Goal: Task Accomplishment & Management: Complete application form

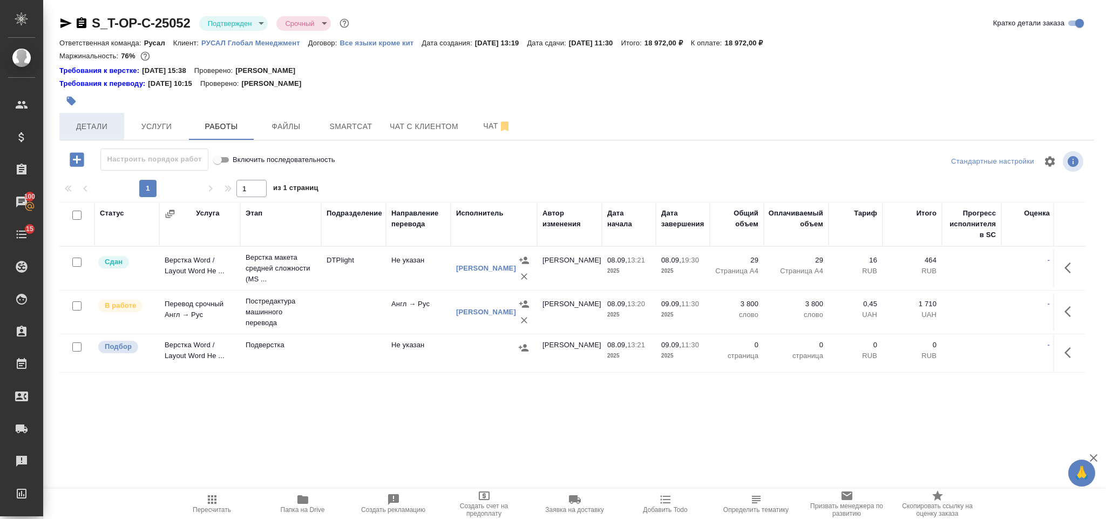
click at [105, 127] on span "Детали" at bounding box center [92, 127] width 52 height 14
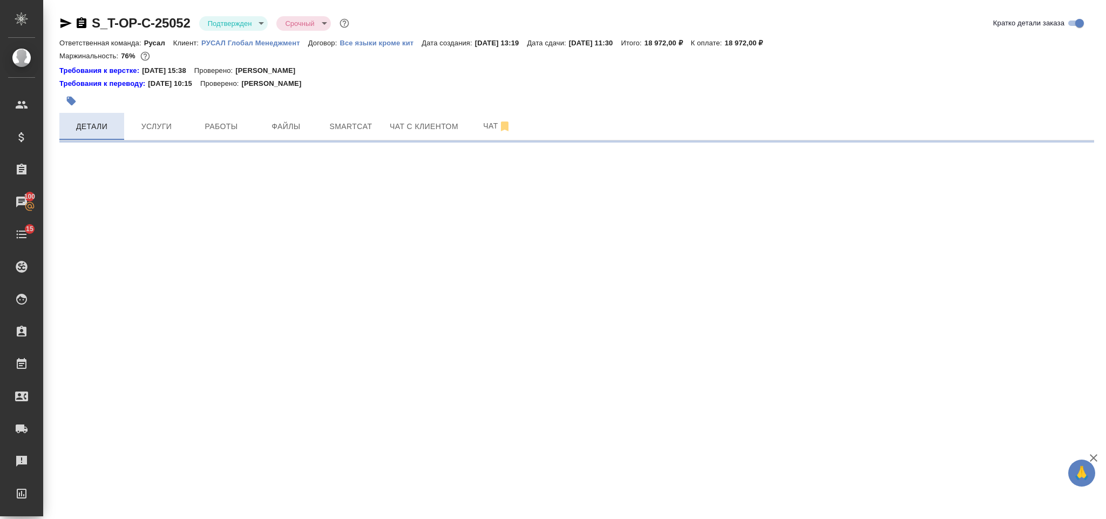
select select "RU"
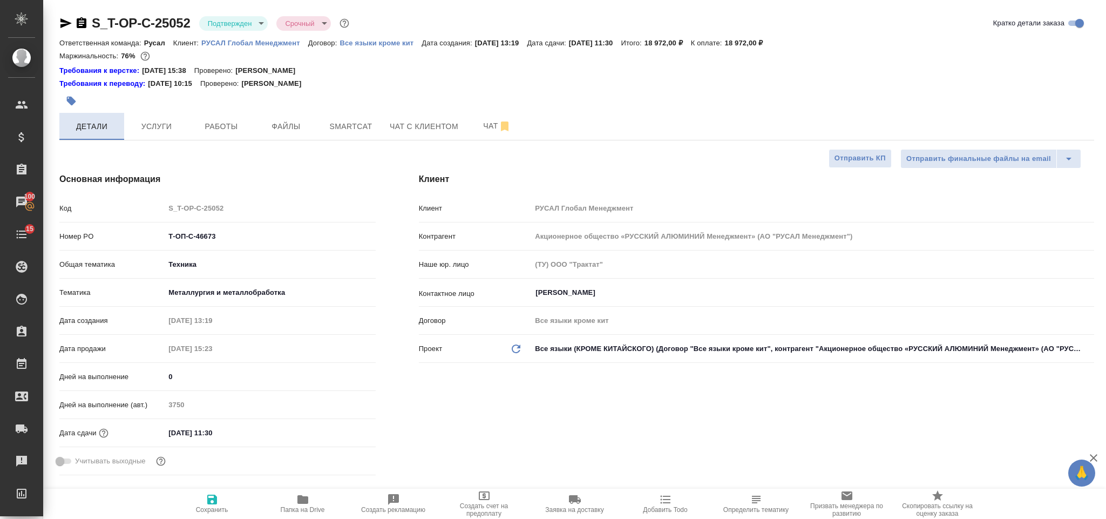
type textarea "x"
type input "[PERSON_NAME]"
select select "RU"
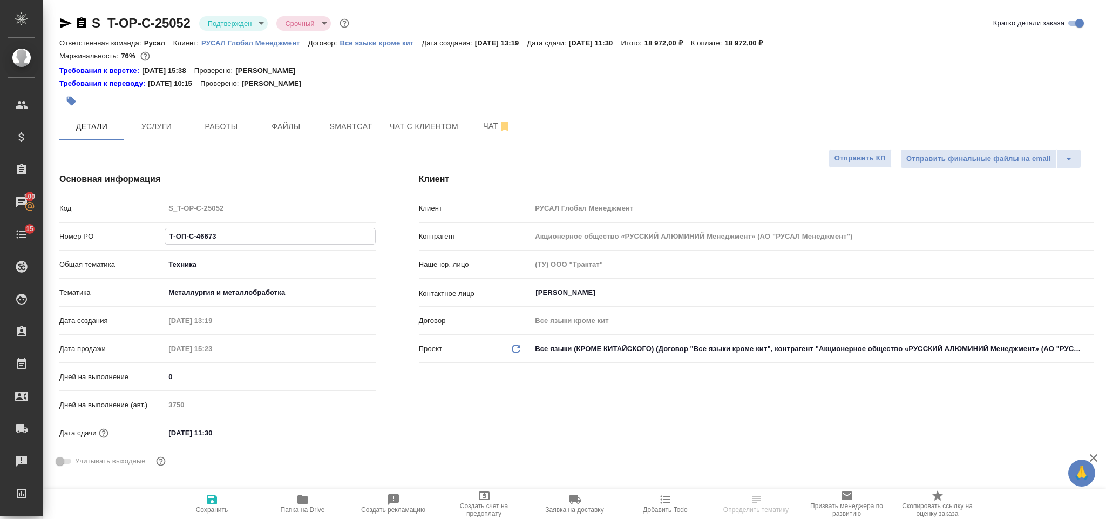
drag, startPoint x: 224, startPoint y: 241, endPoint x: 159, endPoint y: 245, distance: 65.4
click at [159, 245] on div "Номер PO Т-ОП-С-46673" at bounding box center [217, 236] width 316 height 19
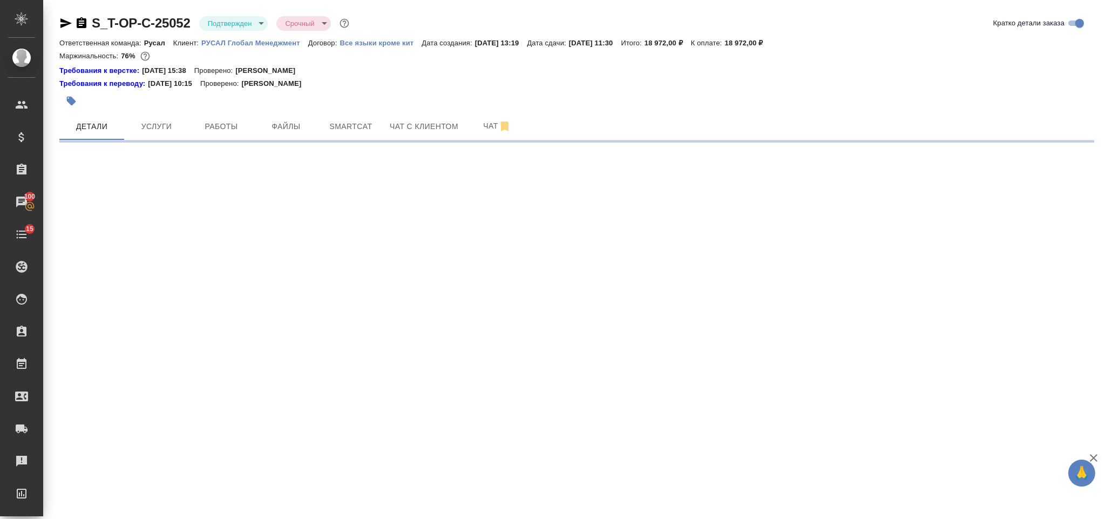
select select "RU"
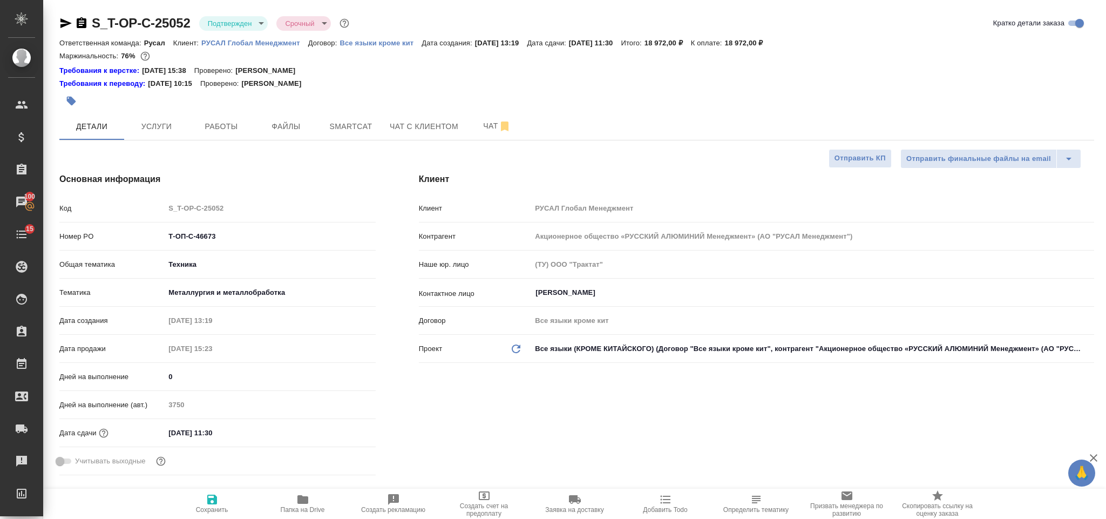
type textarea "x"
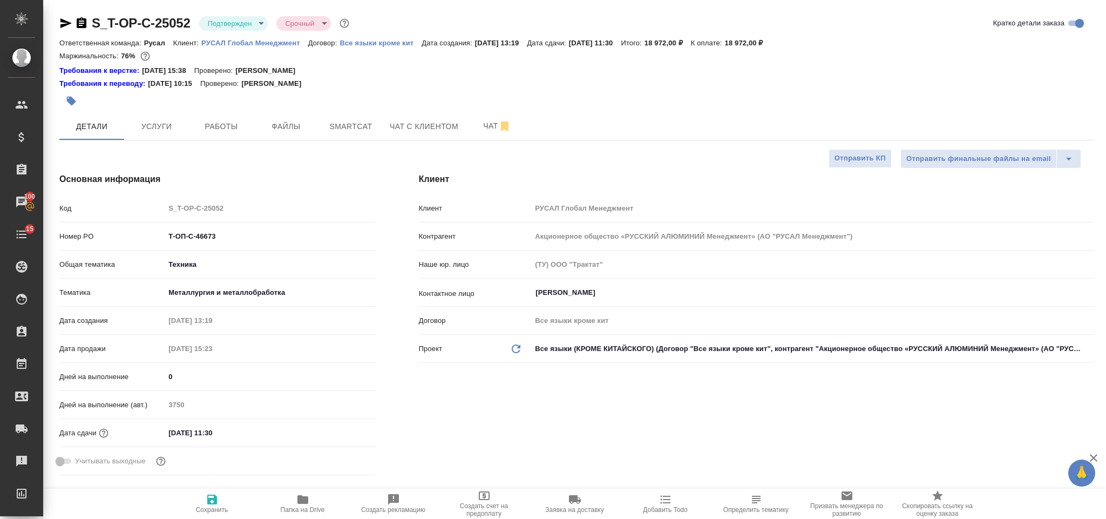
type textarea "x"
drag, startPoint x: 224, startPoint y: 232, endPoint x: 159, endPoint y: 232, distance: 64.8
click at [159, 232] on div "Номер PO Т-ОП-С-46673" at bounding box center [217, 236] width 316 height 19
type textarea "x"
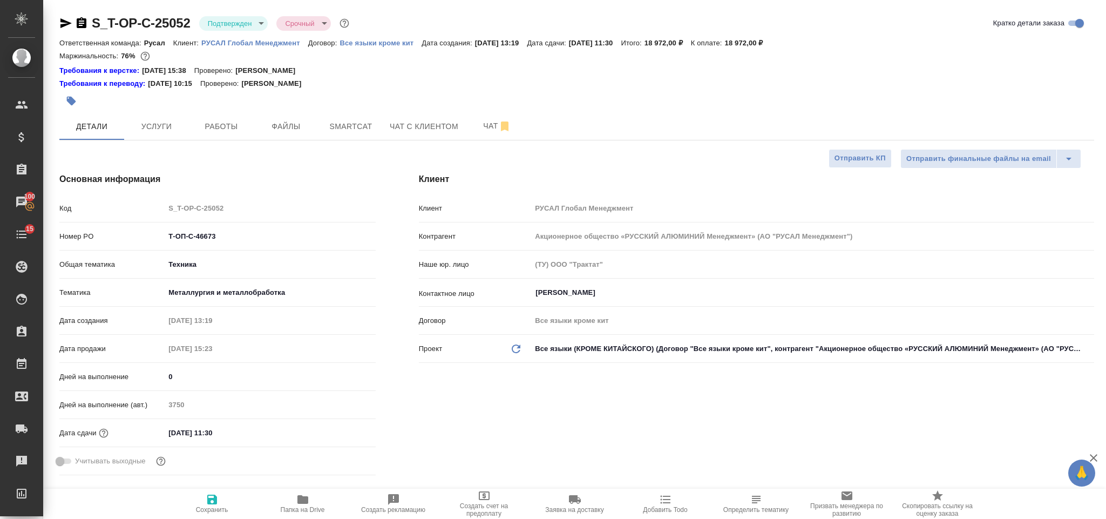
type textarea "x"
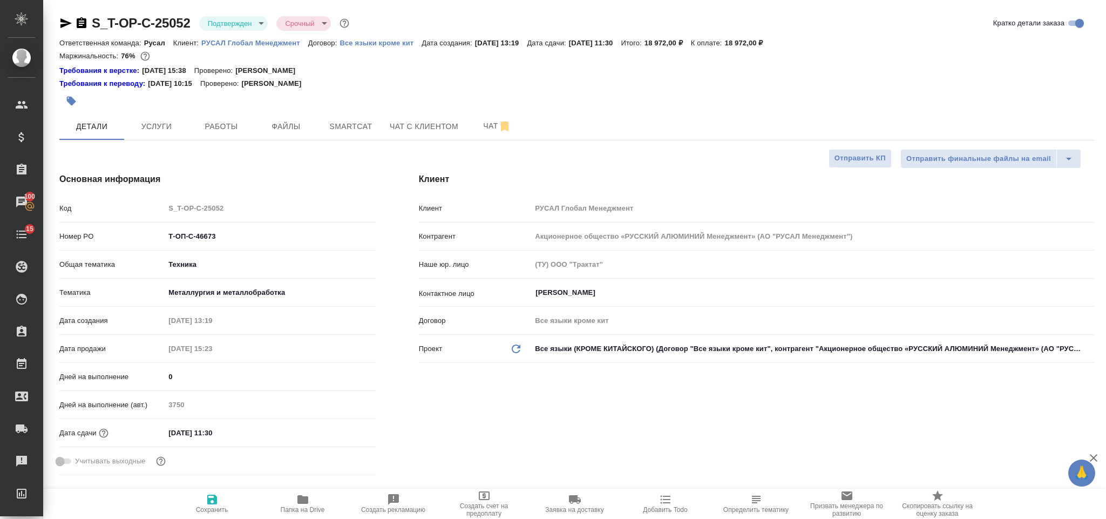
type textarea "x"
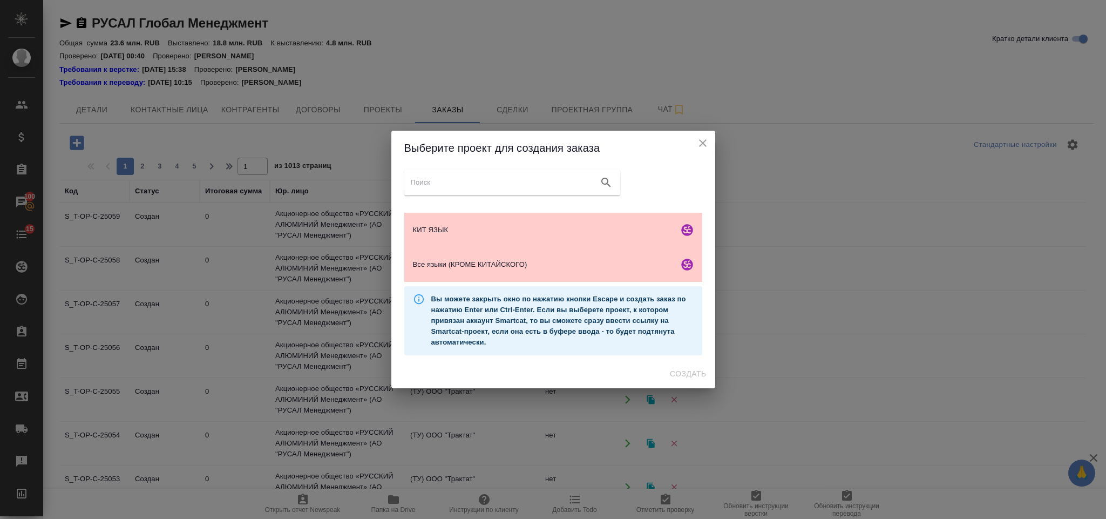
scroll to position [71, 0]
click at [478, 264] on span "Все языки (КРОМЕ КИТАЙСКОГО)" at bounding box center [543, 264] width 261 height 11
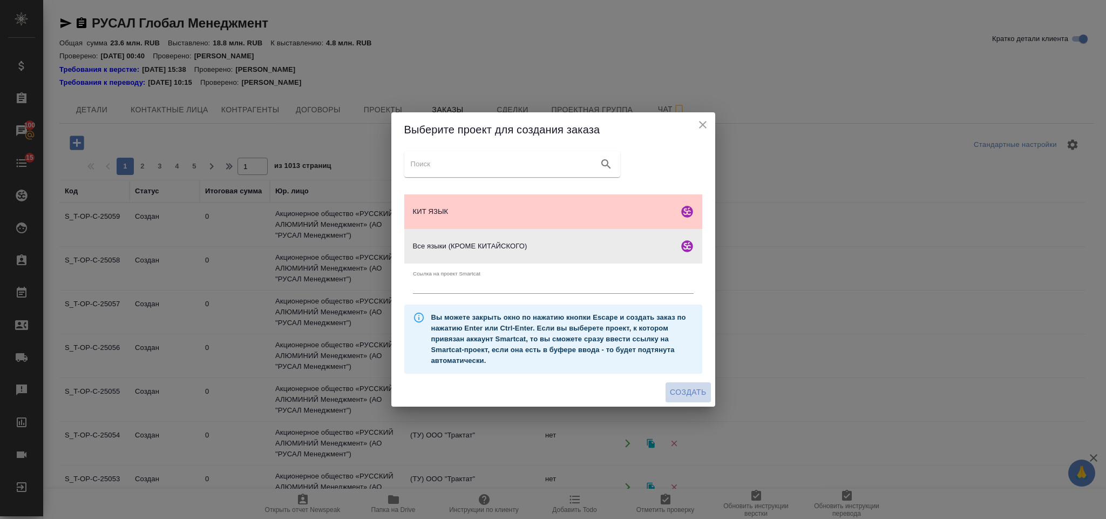
click at [678, 391] on span "Создать" at bounding box center [688, 393] width 36 height 14
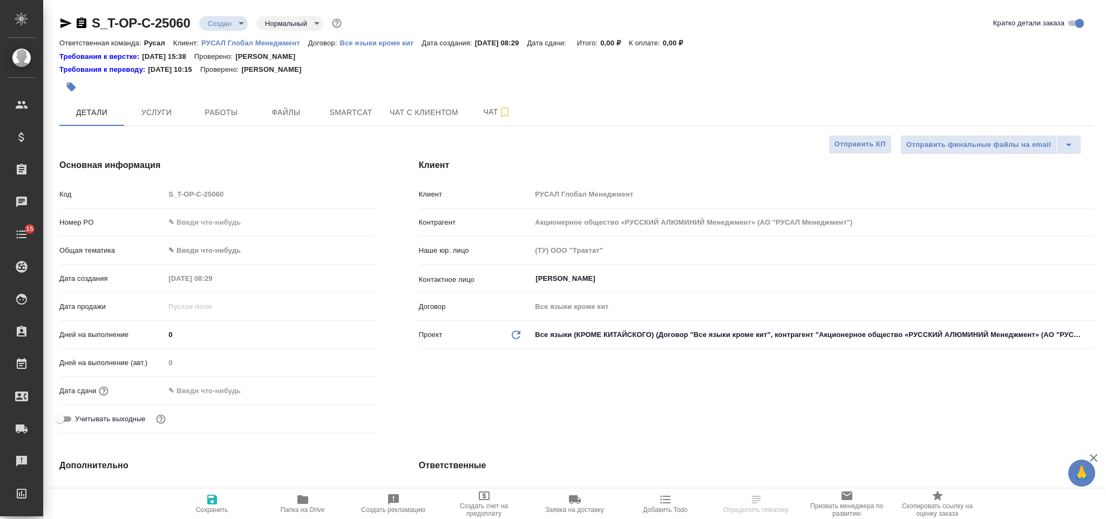
select select "RU"
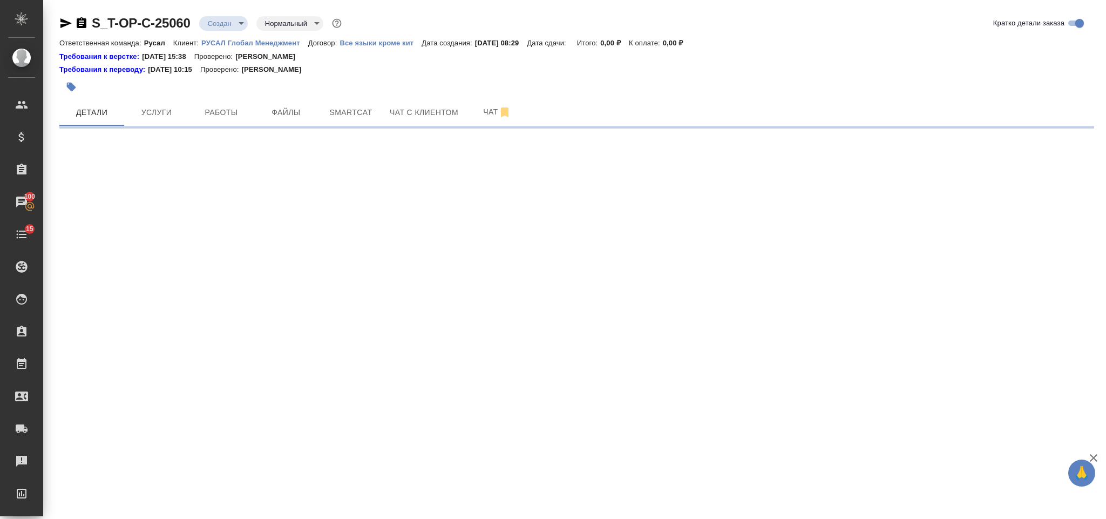
select select "RU"
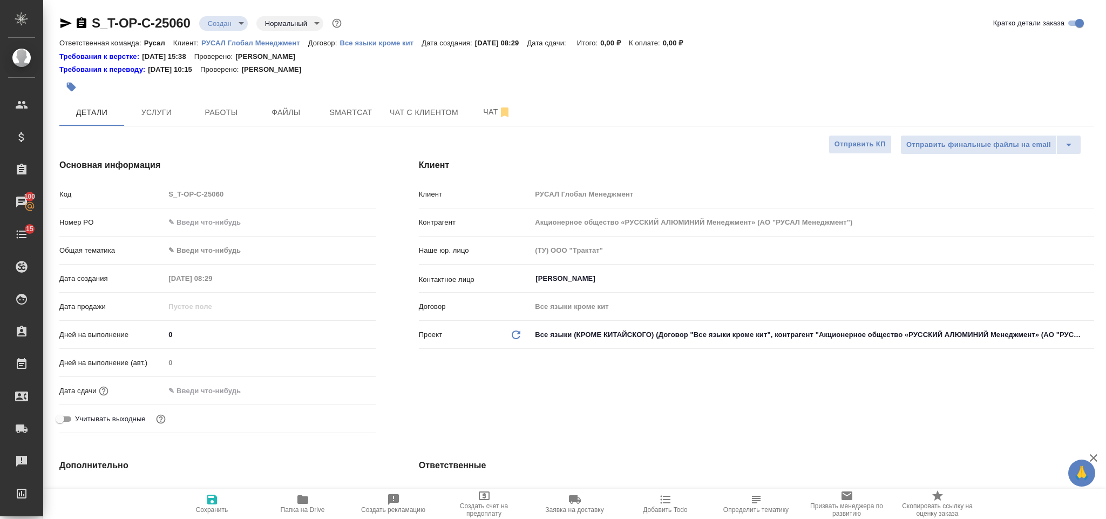
type textarea "x"
click at [257, 227] on input "text" at bounding box center [270, 222] width 211 height 16
paste input "Т-ОП-С-46680"
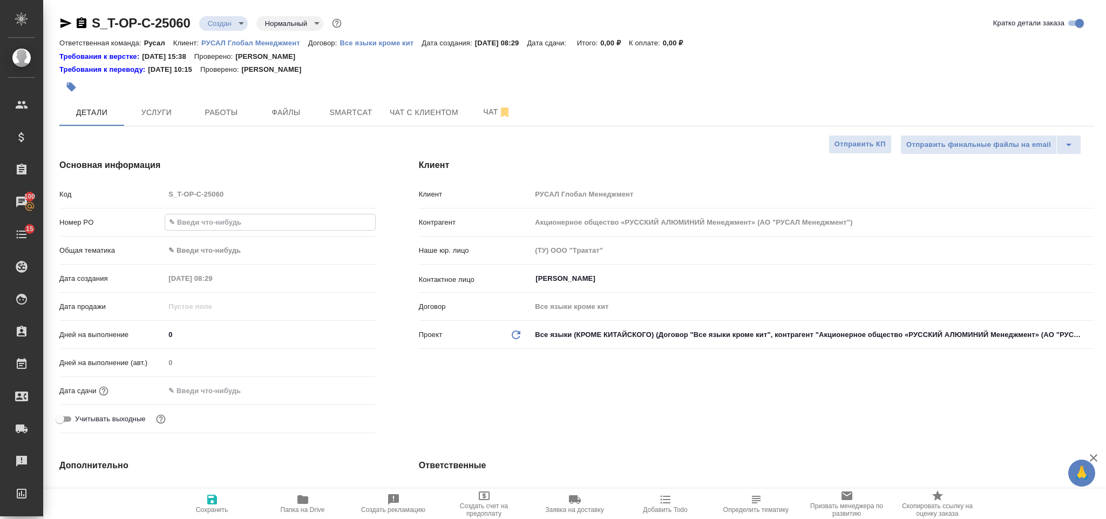
type input "Т-ОП-С-46680"
type textarea "x"
type input "Т-ОП-С-46680"
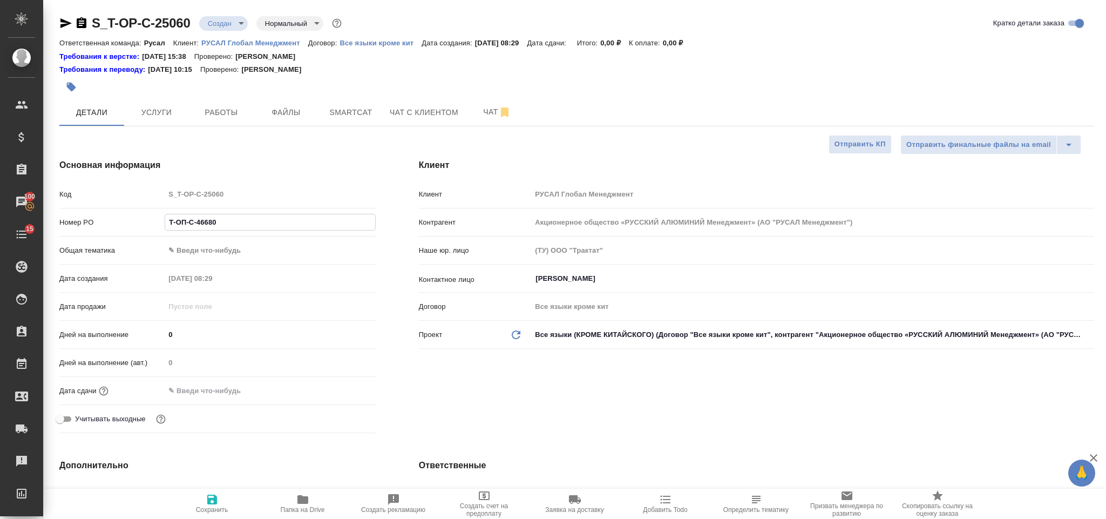
click at [248, 256] on body "🙏 .cls-1 fill:#fff; AWATERA Gorlenko Yuliua Клиенты Спецификации Заказы 100 Чат…" at bounding box center [553, 259] width 1106 height 519
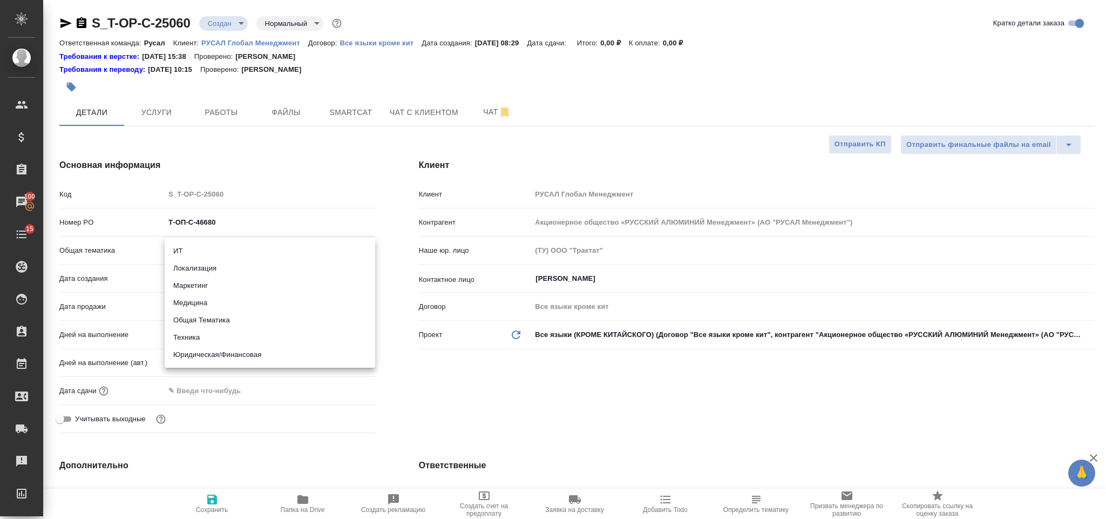
click at [253, 347] on li "Юридическая/Финансовая" at bounding box center [270, 354] width 211 height 17
type input "yr-fn"
type textarea "x"
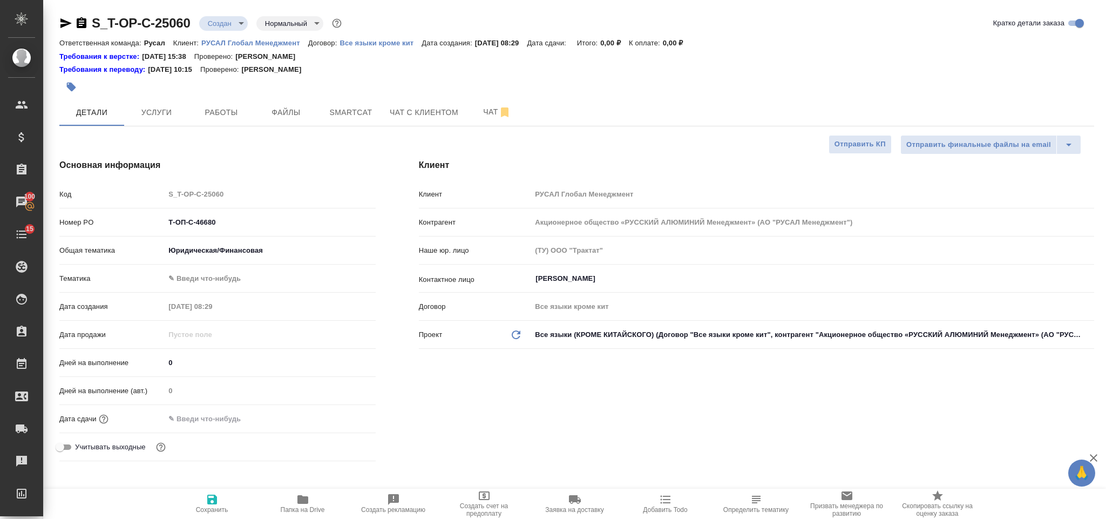
click at [260, 278] on body "🙏 .cls-1 fill:#fff; AWATERA Gorlenko Yuliua Клиенты Спецификации Заказы 100 Чат…" at bounding box center [553, 259] width 1106 height 519
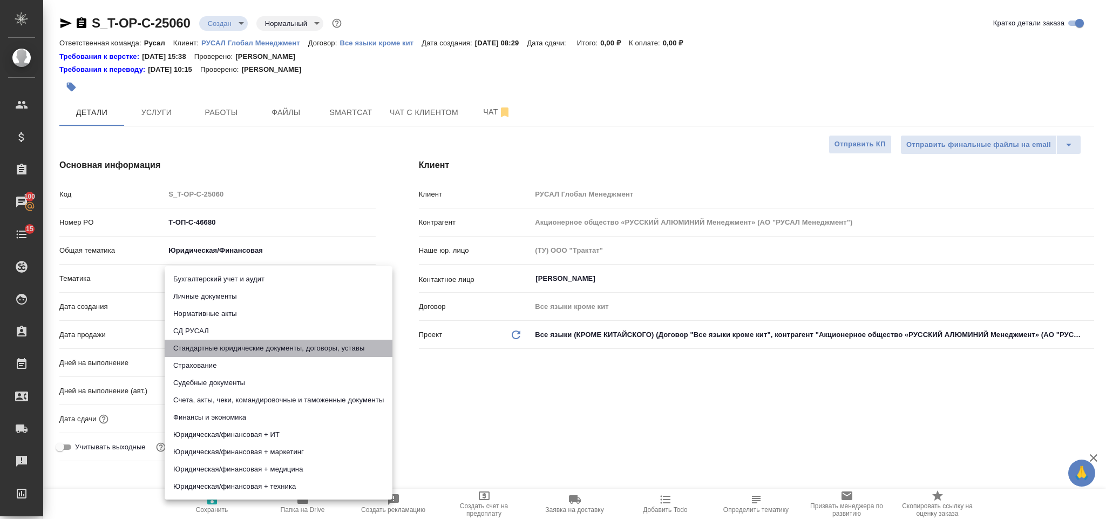
click at [269, 345] on li "Стандартные юридические документы, договоры, уставы" at bounding box center [279, 348] width 228 height 17
type textarea "x"
type input "5f647205b73bc97568ca66bf"
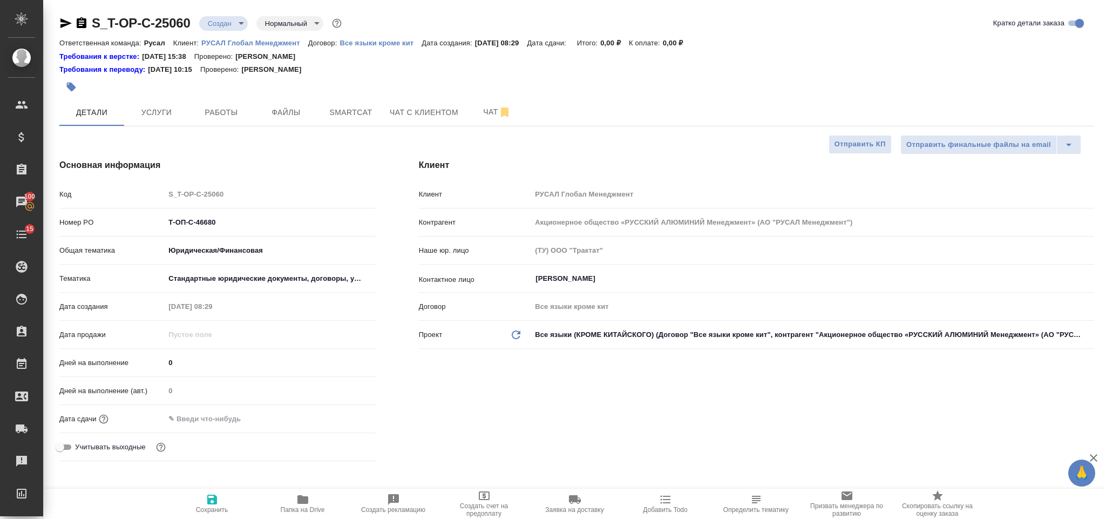
click at [245, 414] on input "text" at bounding box center [212, 419] width 95 height 16
click at [341, 413] on icon "button" at bounding box center [344, 418] width 13 height 13
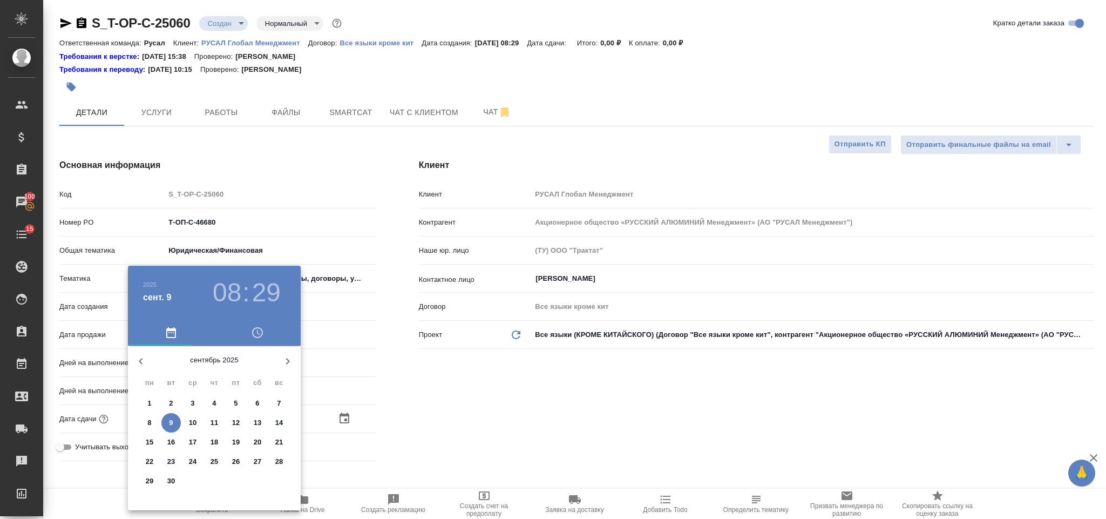
click at [169, 425] on p "9" at bounding box center [171, 422] width 4 height 11
type input "09.09.2025 08:29"
type textarea "x"
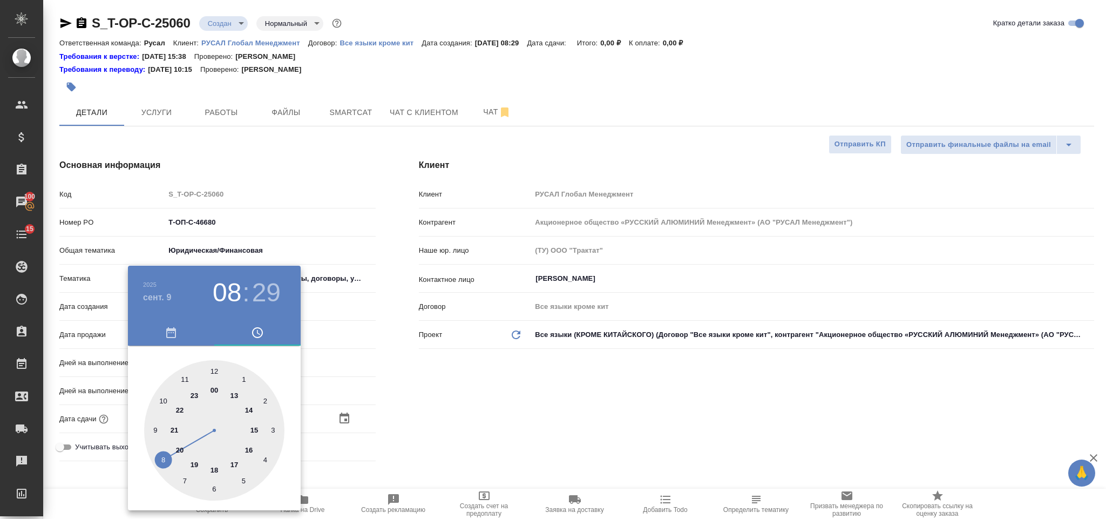
click at [247, 451] on div at bounding box center [214, 430] width 140 height 140
type input "09.09.2025 16:29"
type textarea "x"
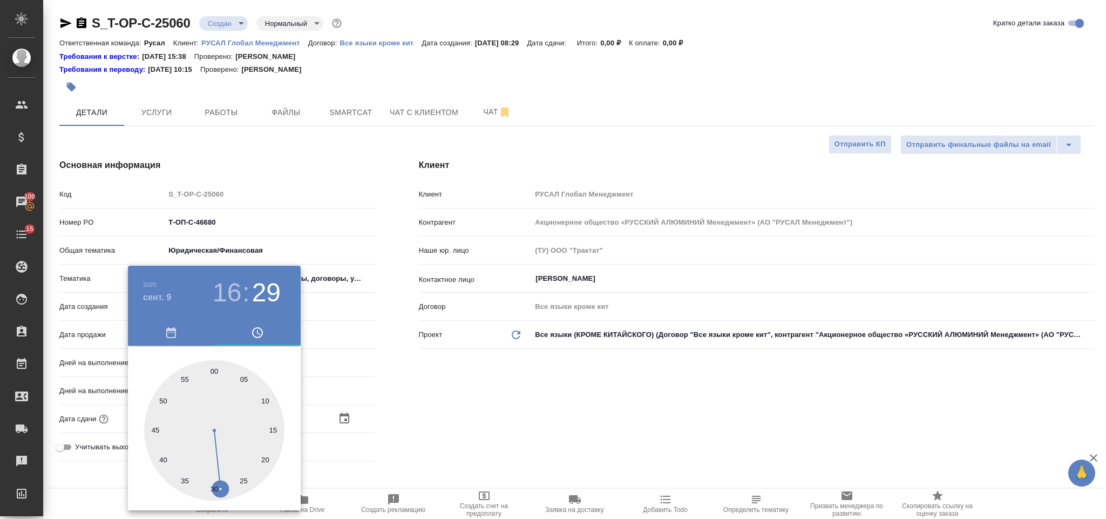
click at [214, 368] on div at bounding box center [214, 430] width 140 height 140
type input "09.09.2025 16:00"
type textarea "x"
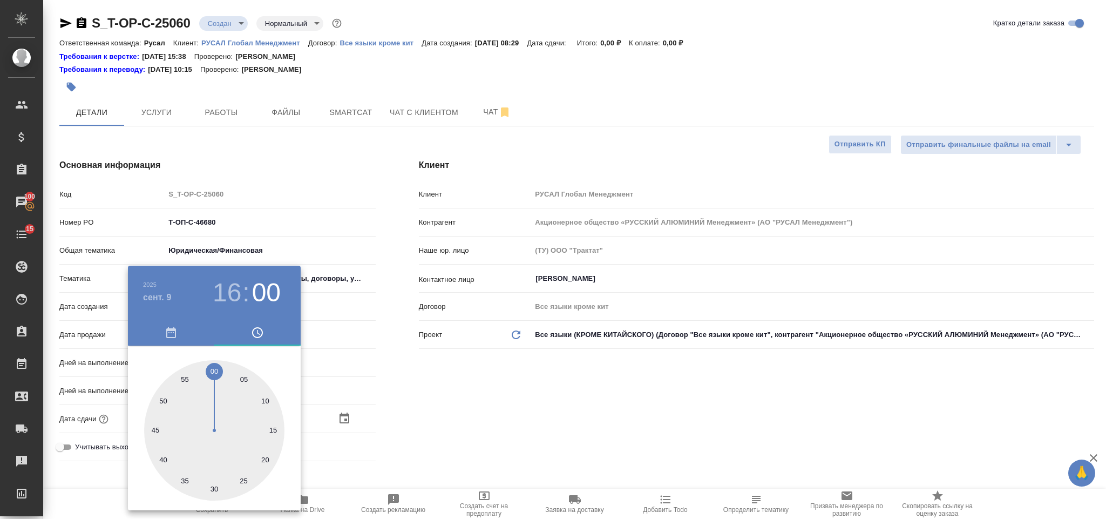
click at [420, 391] on div at bounding box center [553, 259] width 1106 height 519
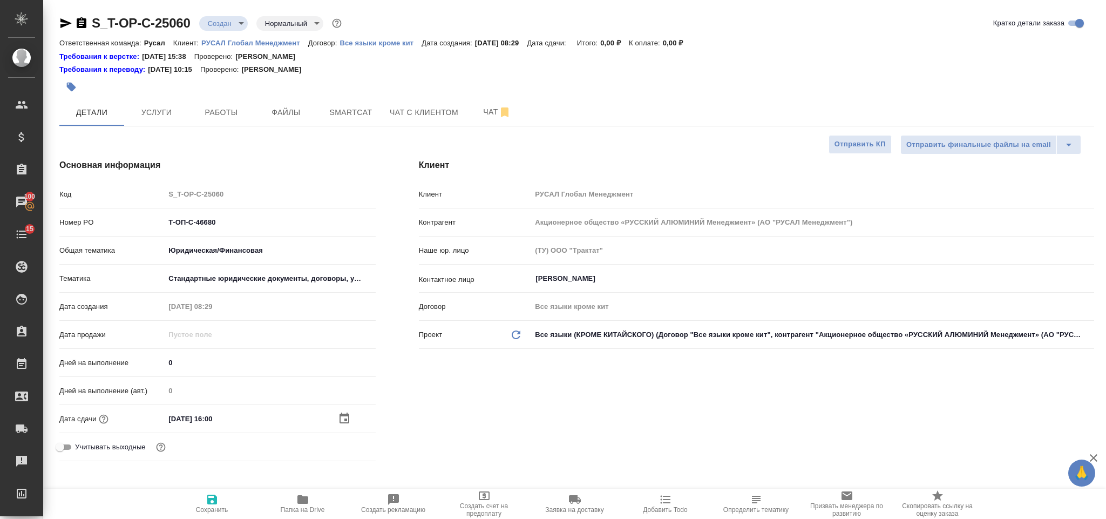
click at [224, 497] on span "Сохранить" at bounding box center [212, 503] width 78 height 21
type textarea "x"
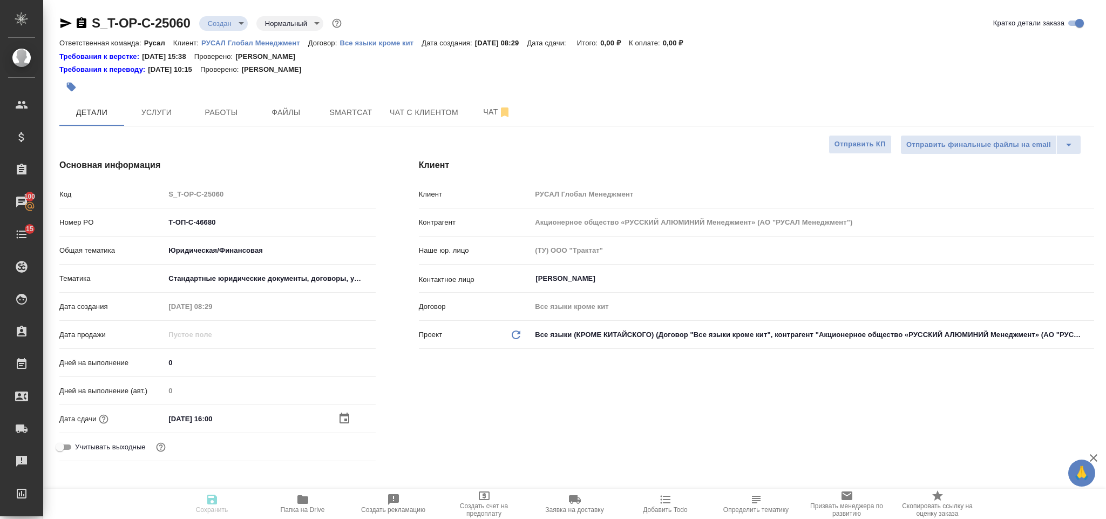
type textarea "x"
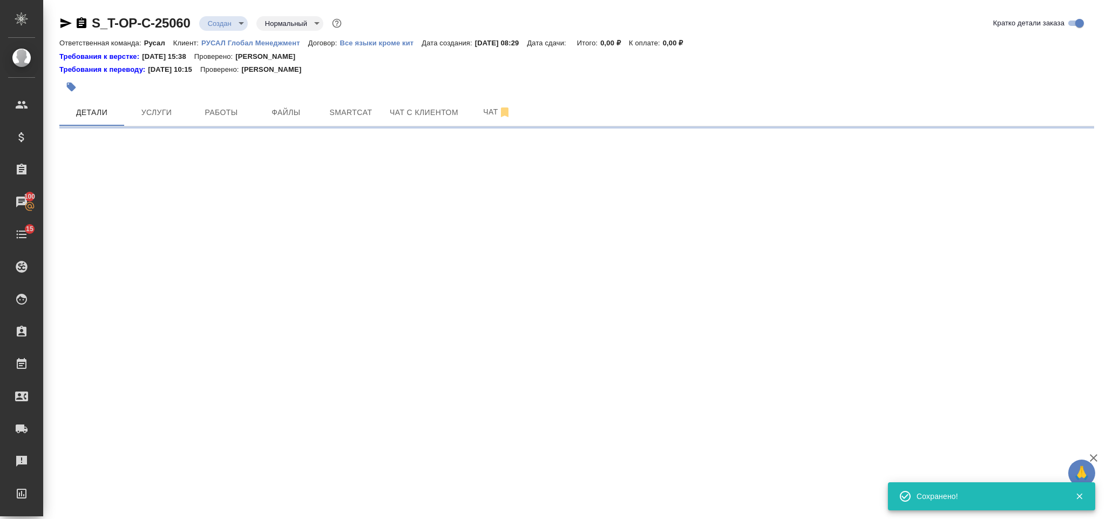
select select "RU"
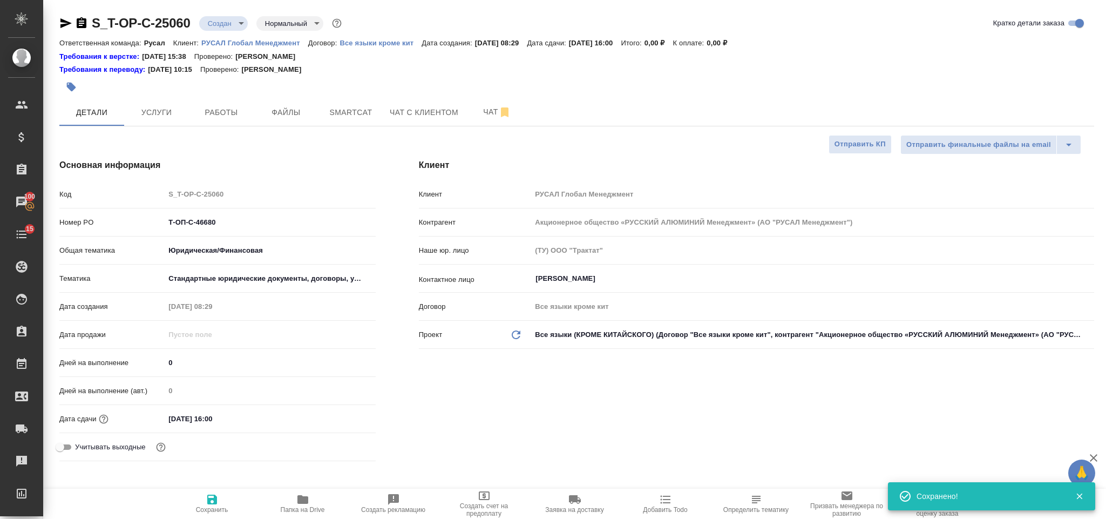
type textarea "x"
click at [292, 117] on span "Файлы" at bounding box center [286, 113] width 52 height 14
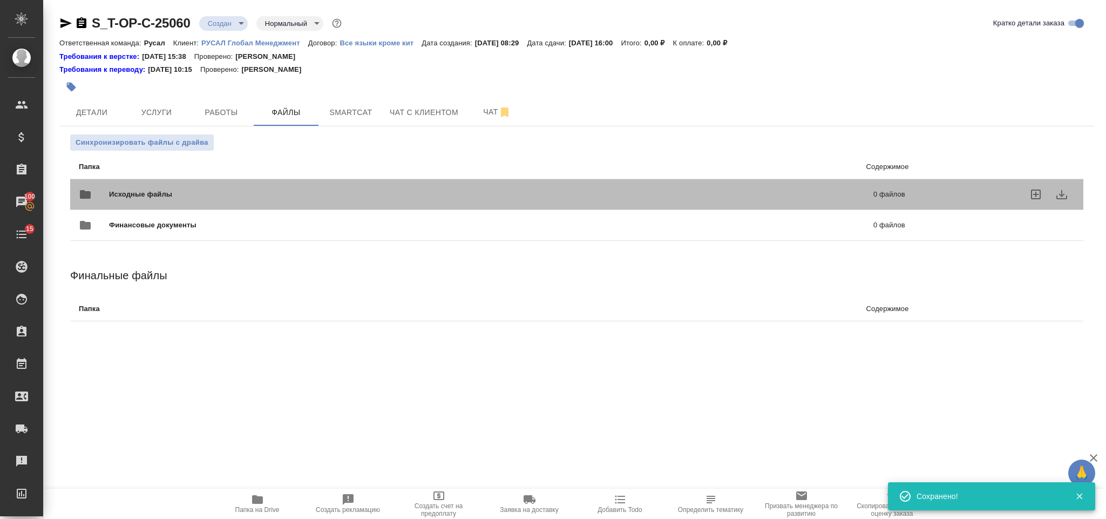
click at [215, 186] on div "Исходные файлы 0 файлов" at bounding box center [492, 194] width 827 height 26
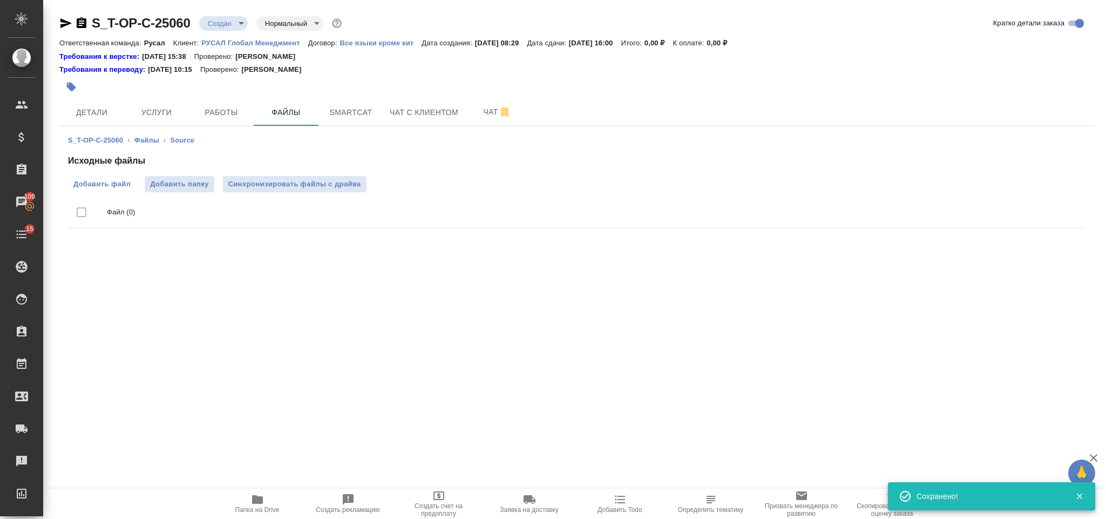
click at [102, 185] on span "Добавить файл" at bounding box center [101, 184] width 57 height 11
click at [0, 0] on input "Добавить файл" at bounding box center [0, 0] width 0 height 0
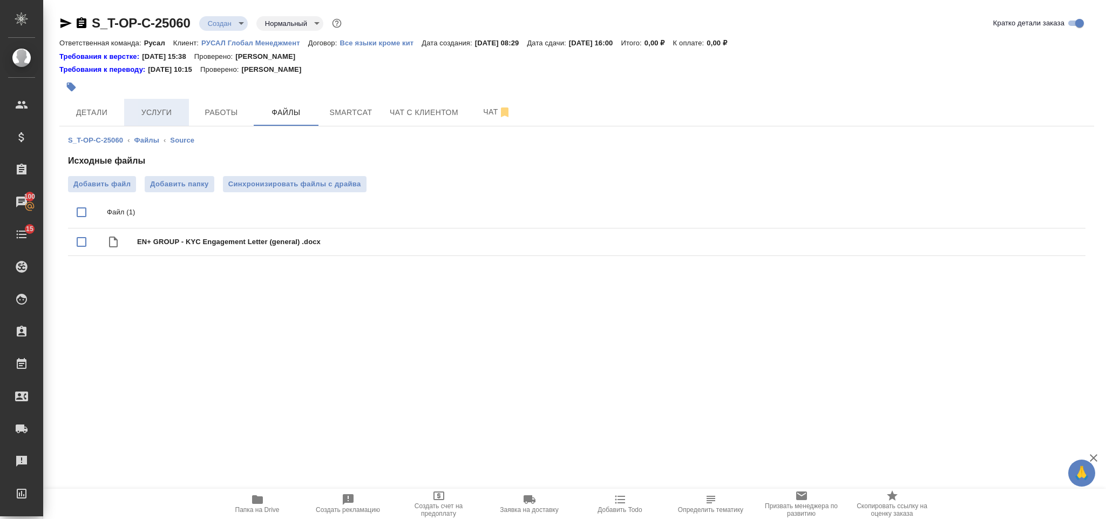
click at [162, 116] on span "Услуги" at bounding box center [157, 113] width 52 height 14
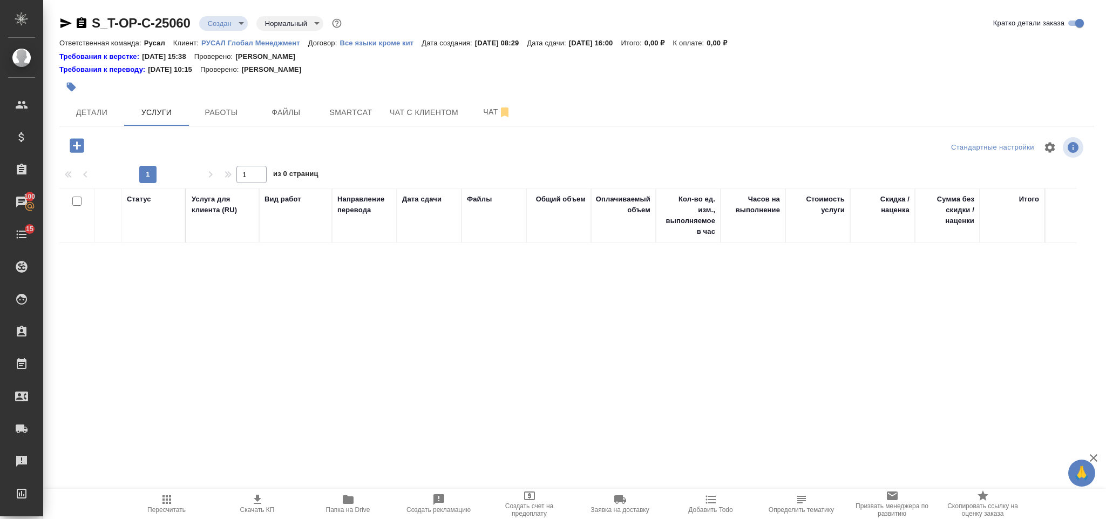
click at [76, 150] on icon "button" at bounding box center [77, 145] width 14 height 14
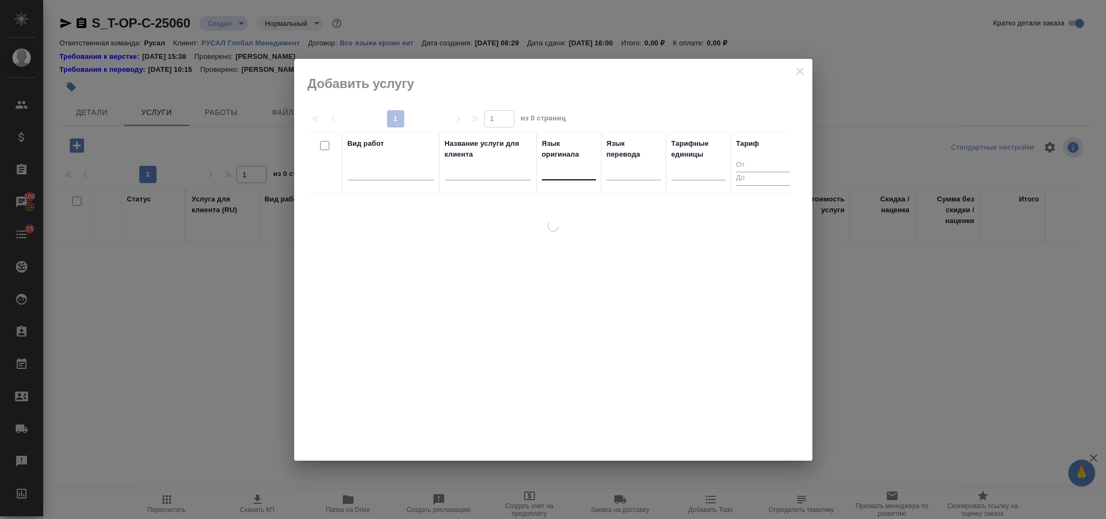
click at [567, 176] on div at bounding box center [569, 169] width 54 height 16
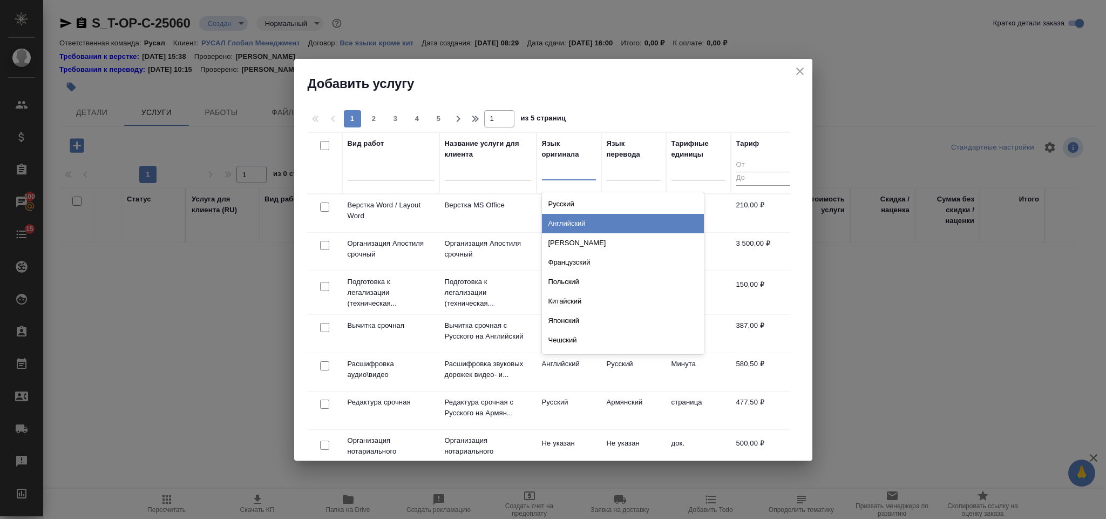
click at [580, 224] on div "Английский" at bounding box center [623, 223] width 162 height 19
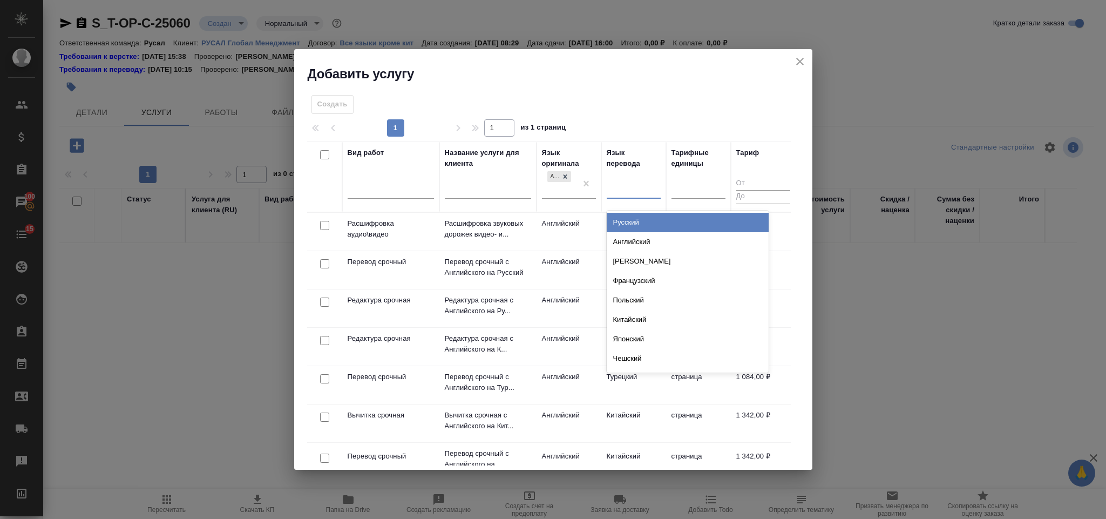
click at [614, 184] on div at bounding box center [634, 188] width 54 height 16
click at [631, 224] on div "Русский" at bounding box center [688, 222] width 162 height 19
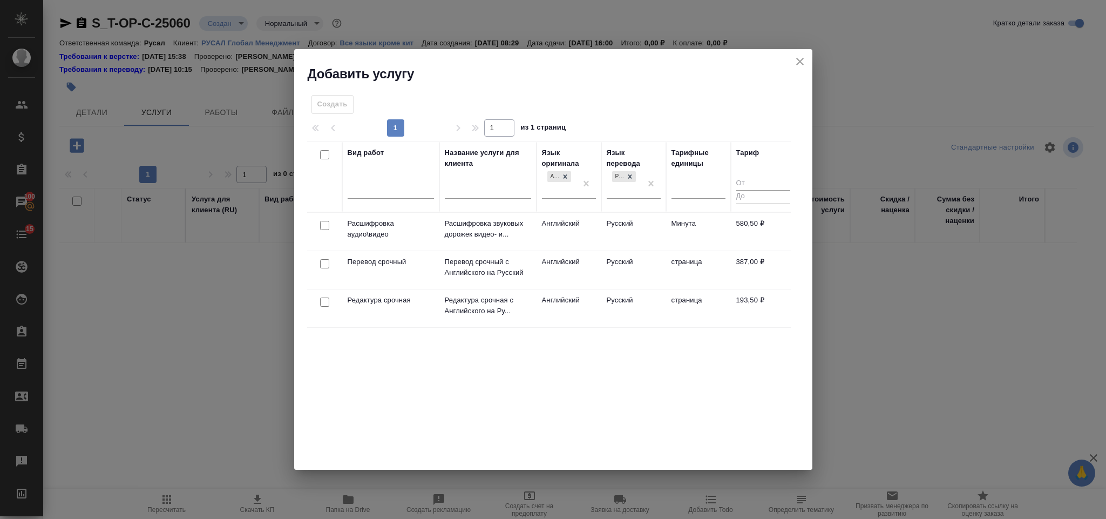
click at [326, 263] on input "checkbox" at bounding box center [324, 263] width 9 height 9
checkbox input "true"
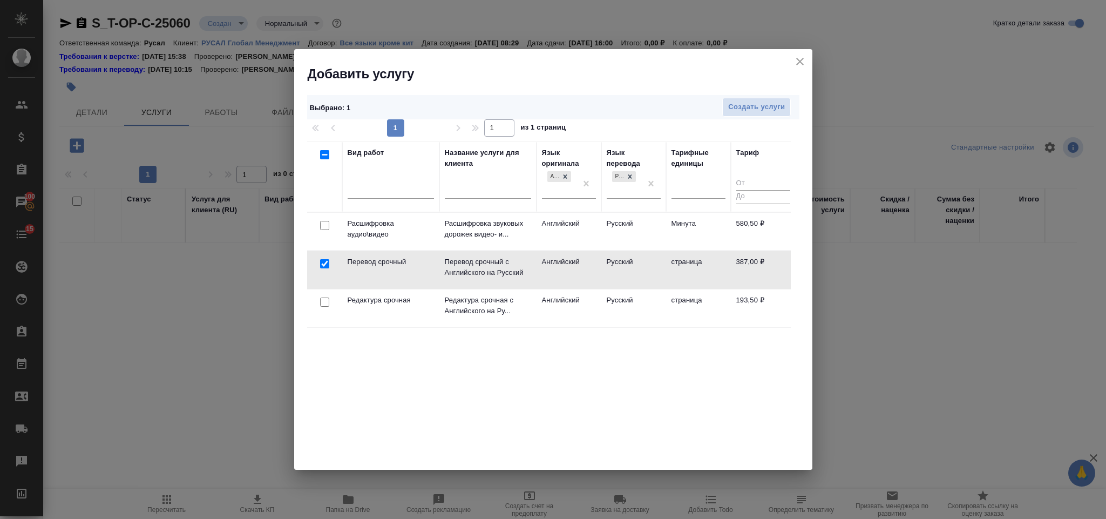
click at [327, 307] on input "checkbox" at bounding box center [324, 302] width 9 height 9
checkbox input "true"
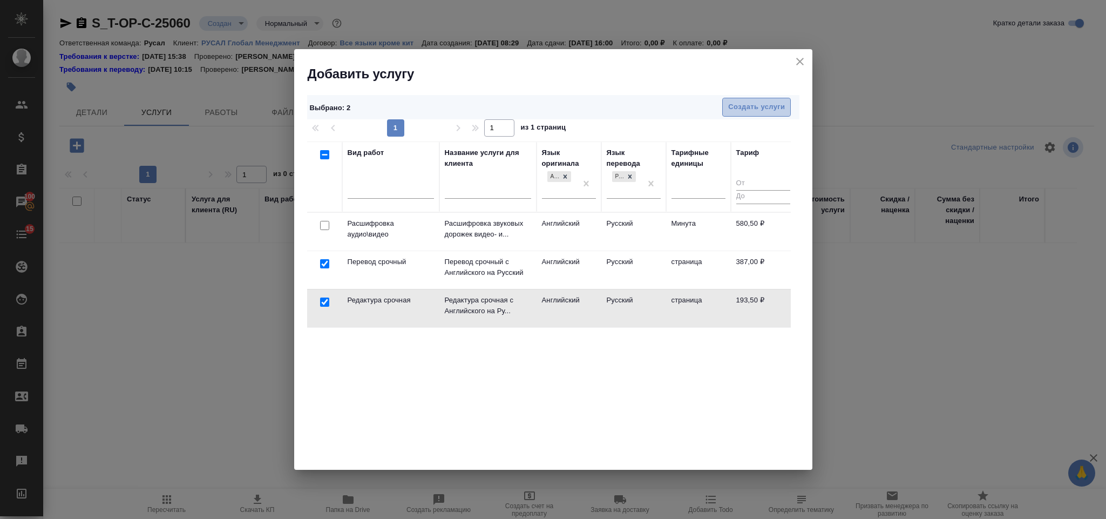
click at [749, 112] on span "Создать услуги" at bounding box center [756, 107] width 57 height 12
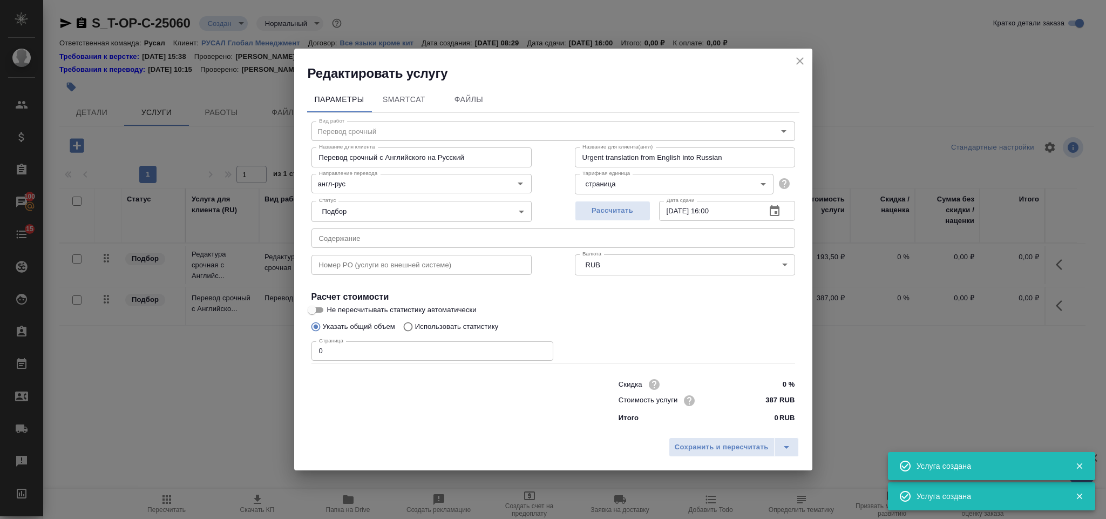
type input "Перевод срочный"
type input "Перевод срочный с Английского на Русский"
type input "Urgent translation from English into Russian"
type input "387 RUB"
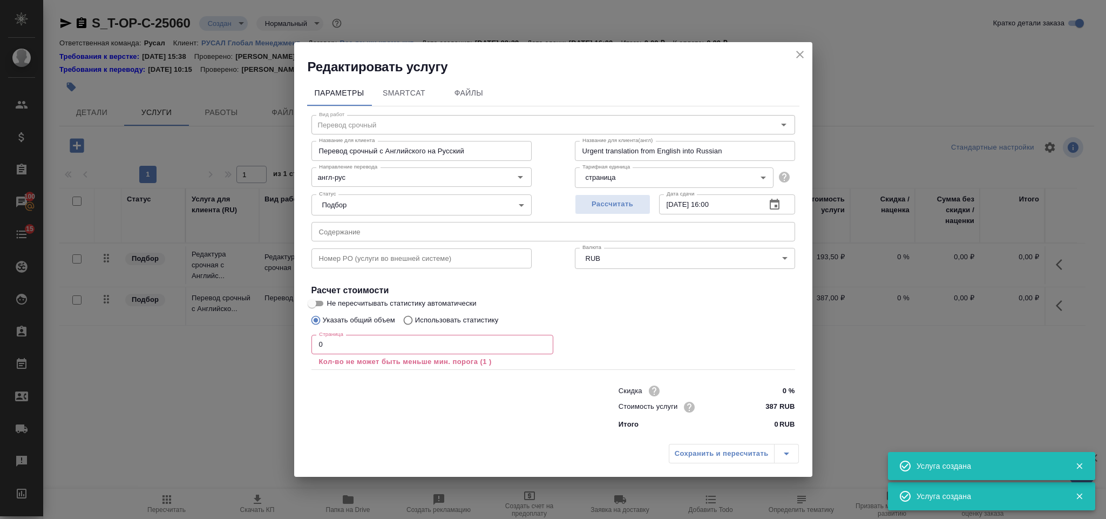
click at [400, 234] on input "text" at bounding box center [554, 231] width 484 height 19
paste input "EN+ GROUP - KYC Engagement Letter (general)"
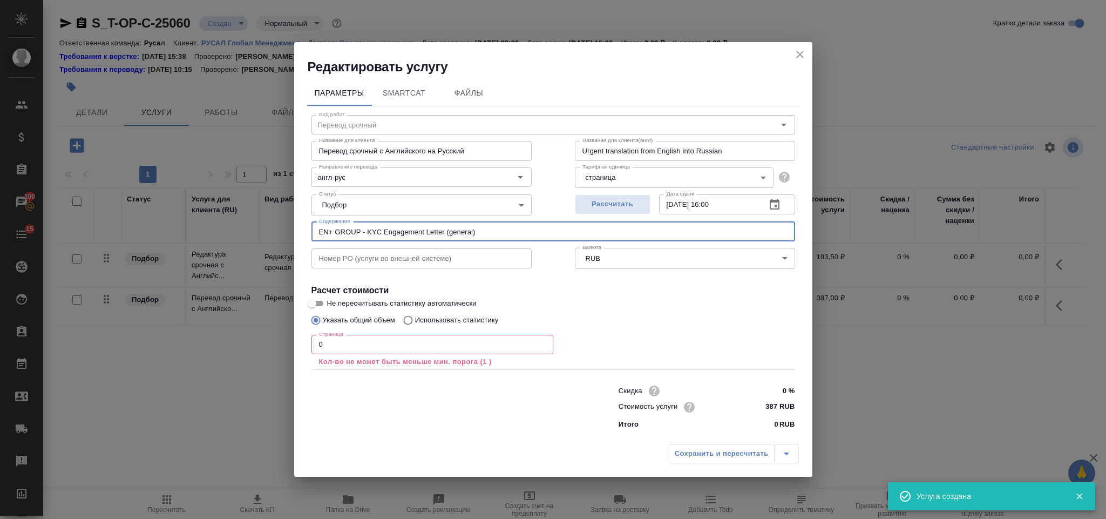
type input "EN+ GROUP - KYC Engagement Letter (general)"
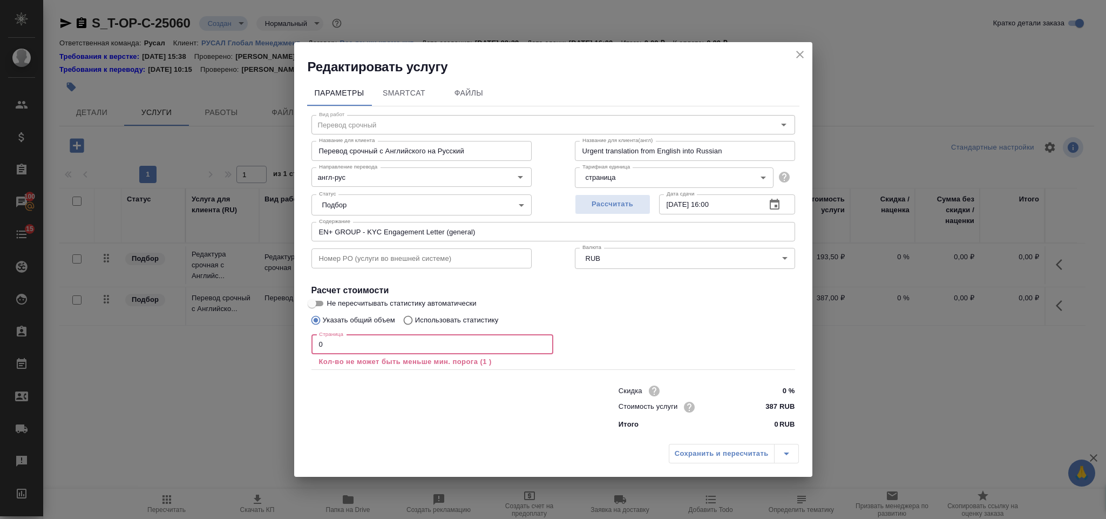
click at [356, 346] on input "0" at bounding box center [433, 344] width 242 height 19
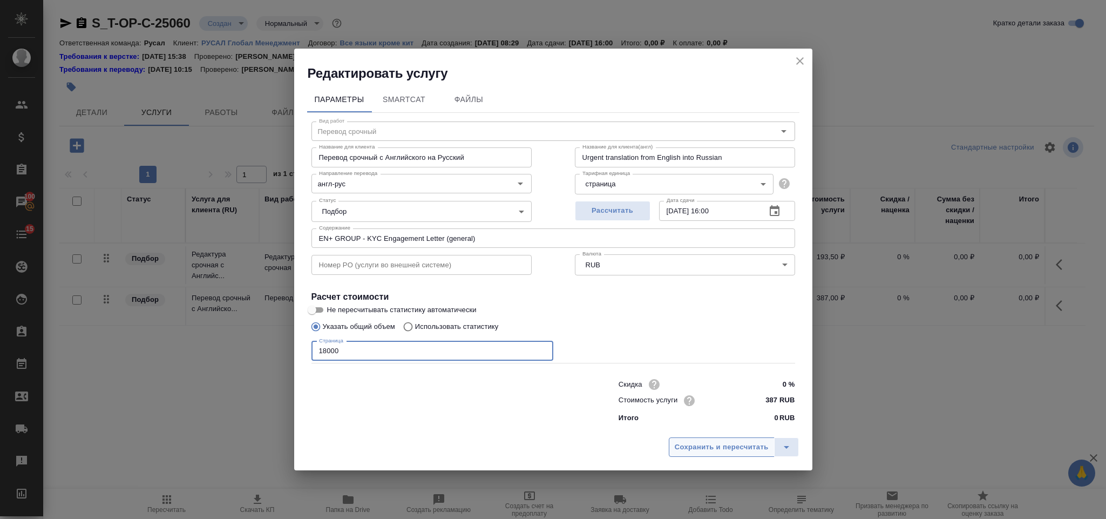
type input "18000"
click at [698, 447] on span "Сохранить и пересчитать" at bounding box center [722, 447] width 94 height 12
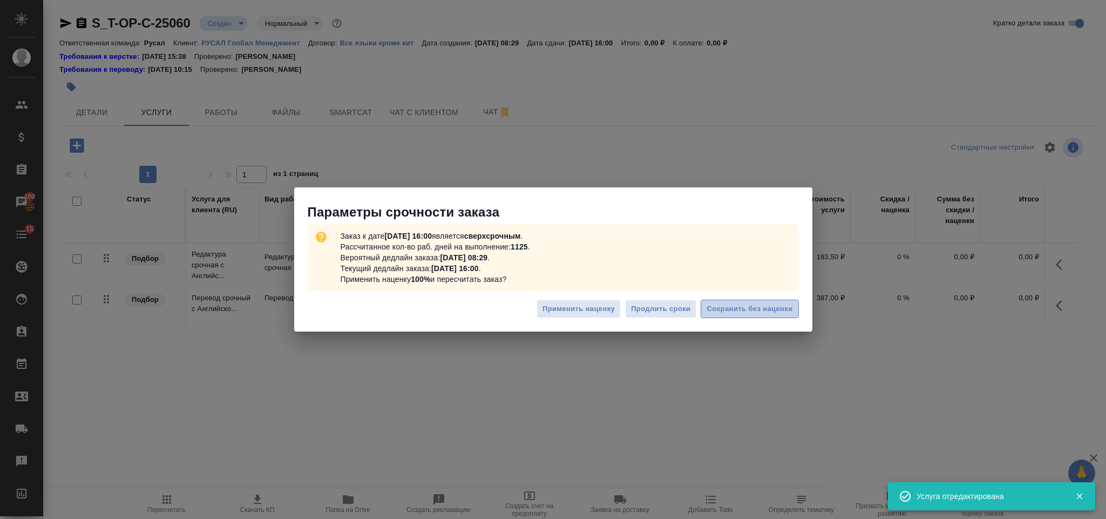
click at [725, 310] on span "Сохранить без наценки" at bounding box center [750, 309] width 86 height 12
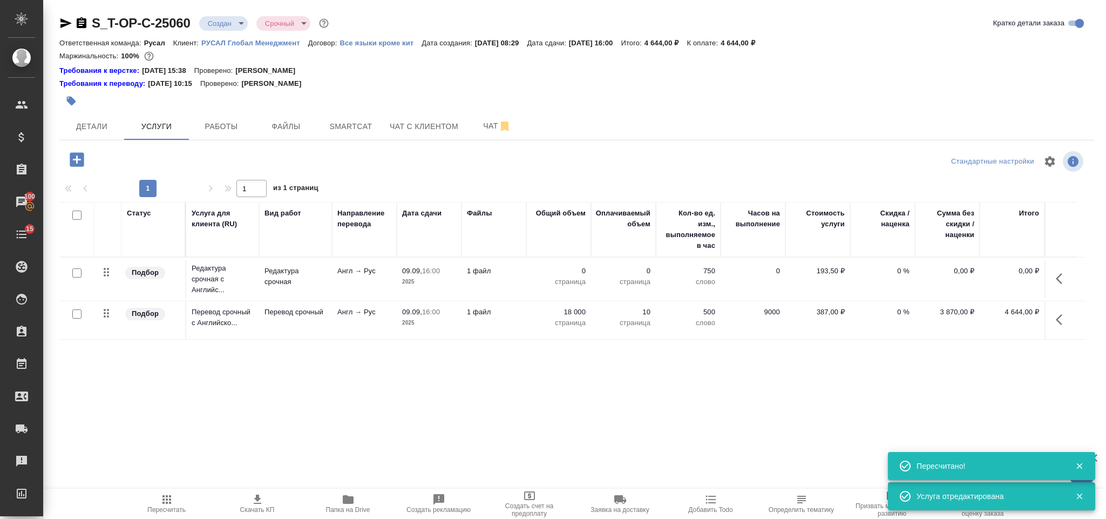
type input "urgent"
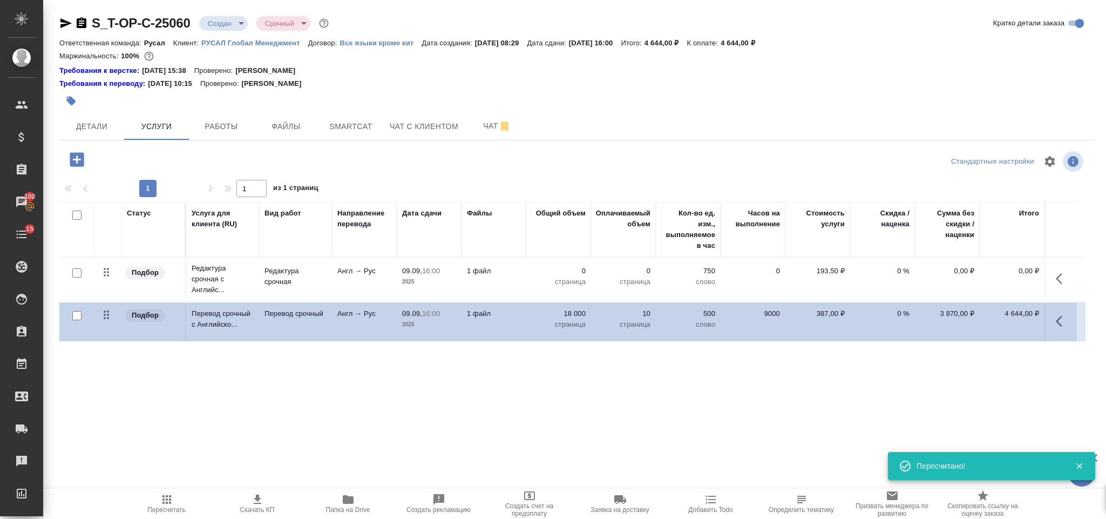
drag, startPoint x: 109, startPoint y: 314, endPoint x: 110, endPoint y: 274, distance: 40.0
click at [110, 274] on tbody "Подбор Редактура срочная с Английс... Редактура срочная Англ → Рус 09.09, 16:00…" at bounding box center [572, 299] width 1027 height 83
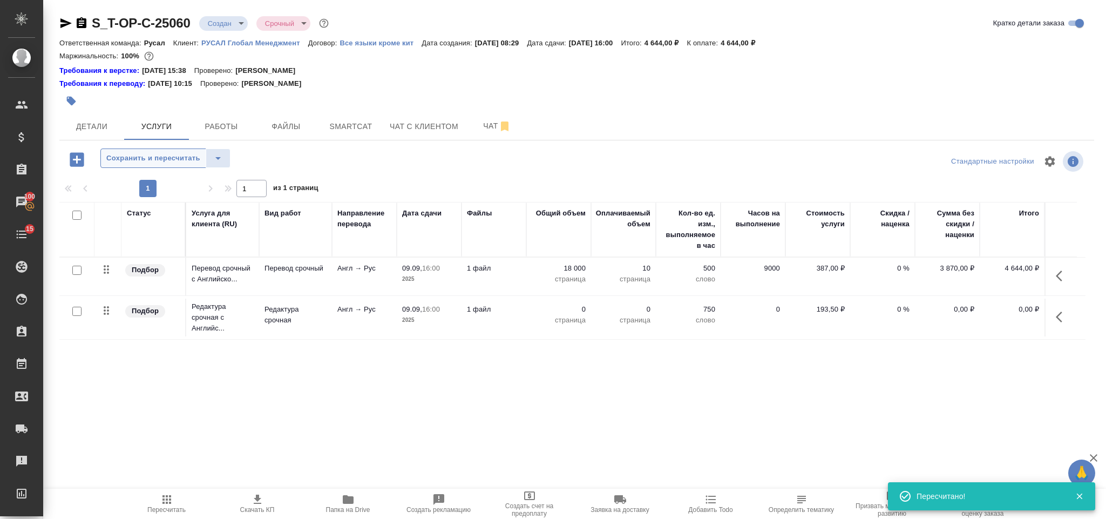
click at [178, 162] on span "Сохранить и пересчитать" at bounding box center [153, 158] width 94 height 12
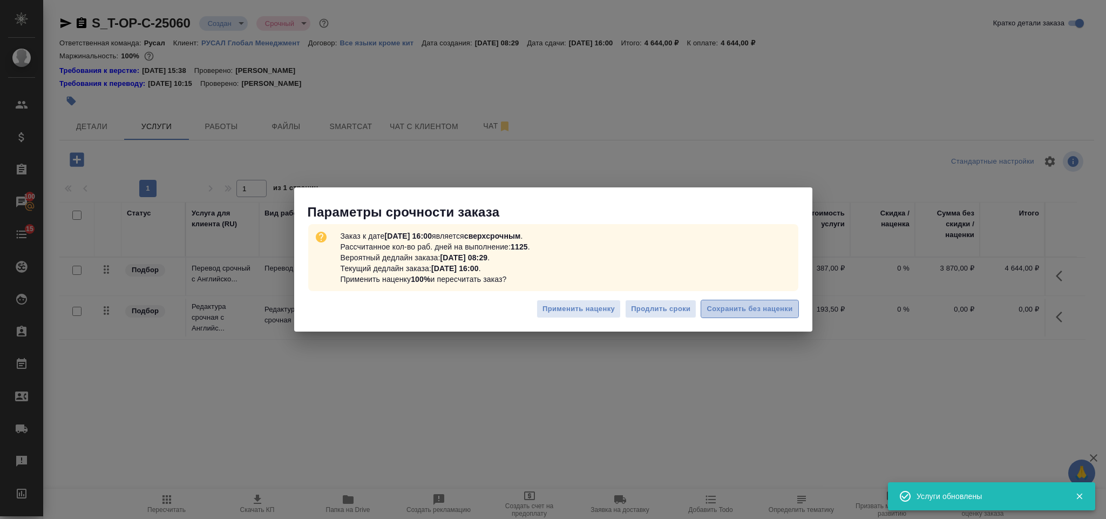
click at [723, 306] on span "Сохранить без наценки" at bounding box center [750, 309] width 86 height 12
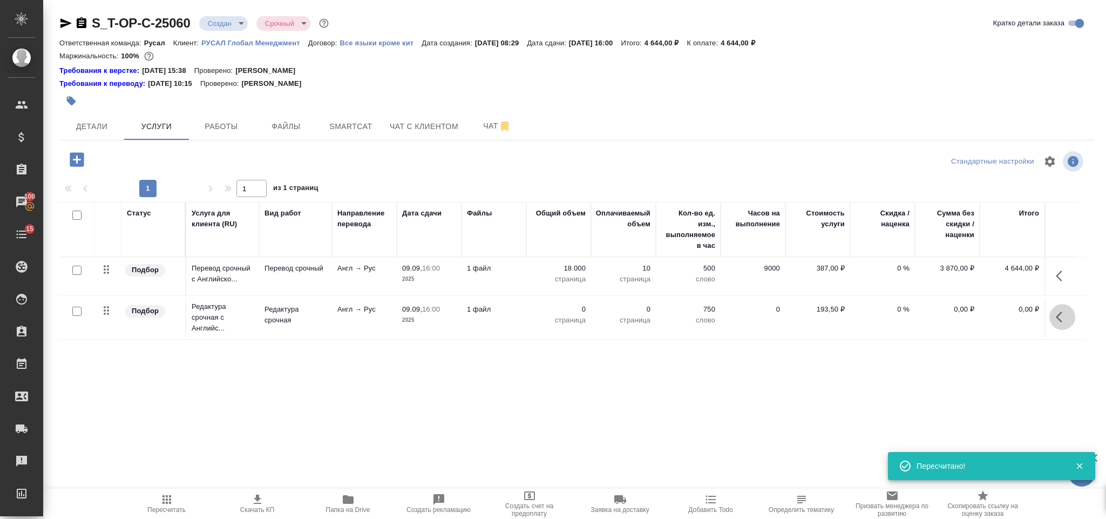
click at [1056, 318] on icon "button" at bounding box center [1062, 317] width 13 height 13
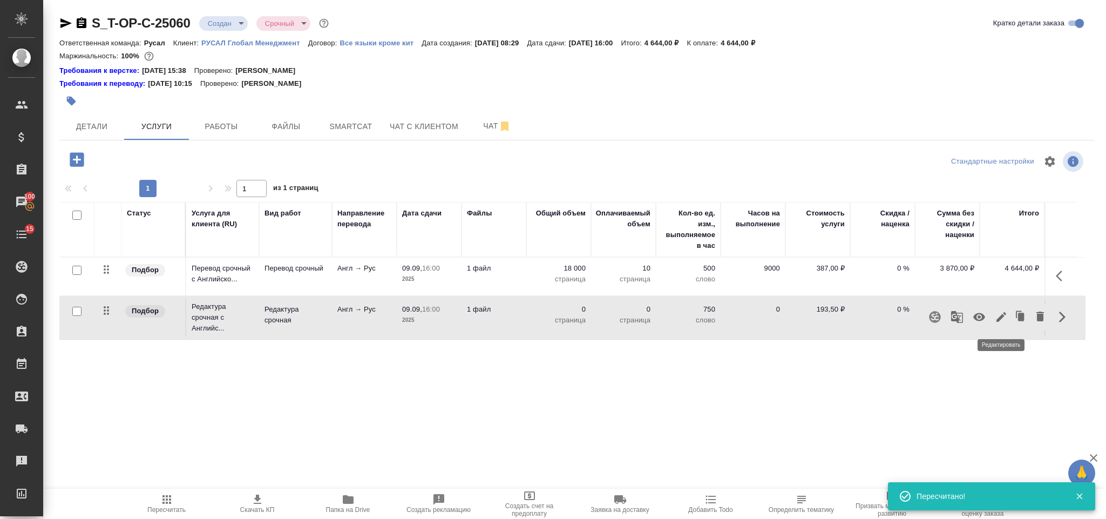
click at [996, 323] on icon "button" at bounding box center [1001, 317] width 13 height 13
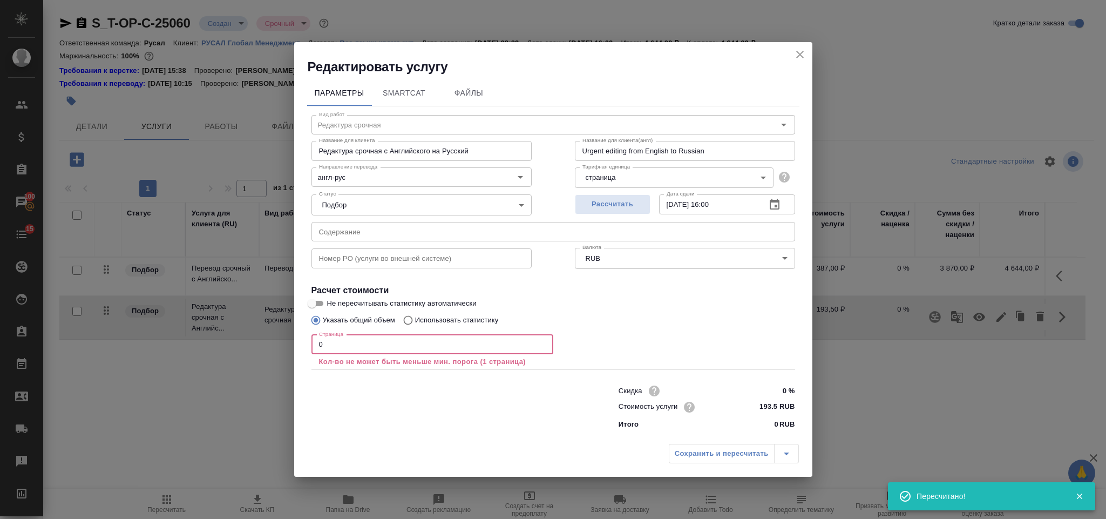
click at [436, 335] on input "0" at bounding box center [433, 344] width 242 height 19
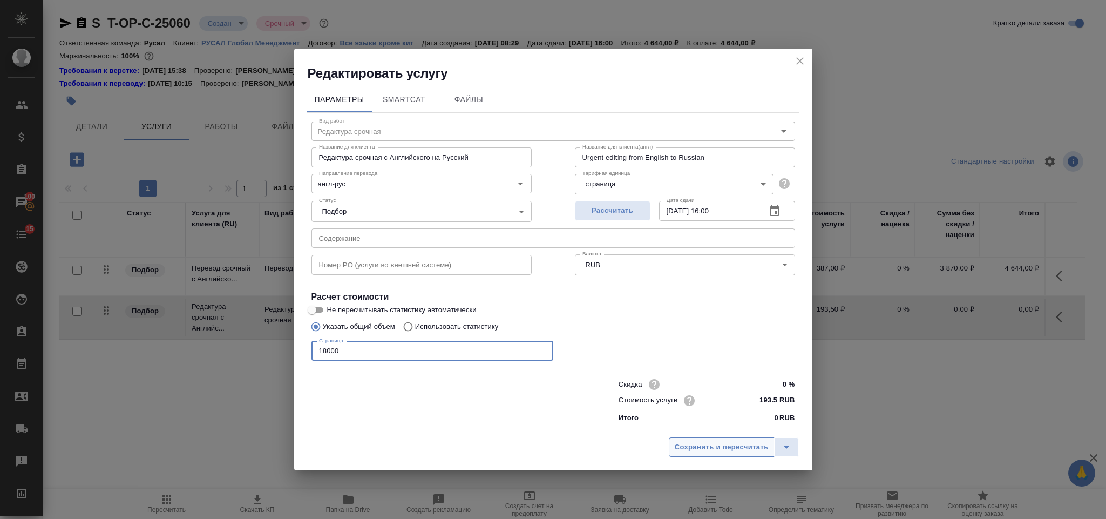
type input "18000"
click at [700, 449] on span "Сохранить и пересчитать" at bounding box center [722, 447] width 94 height 12
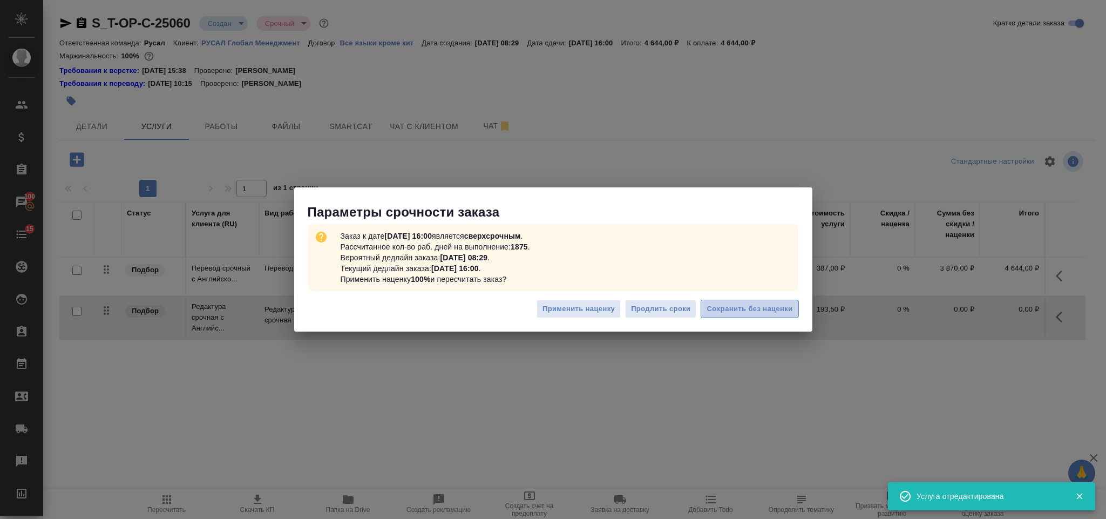
click at [741, 305] on span "Сохранить без наценки" at bounding box center [750, 309] width 86 height 12
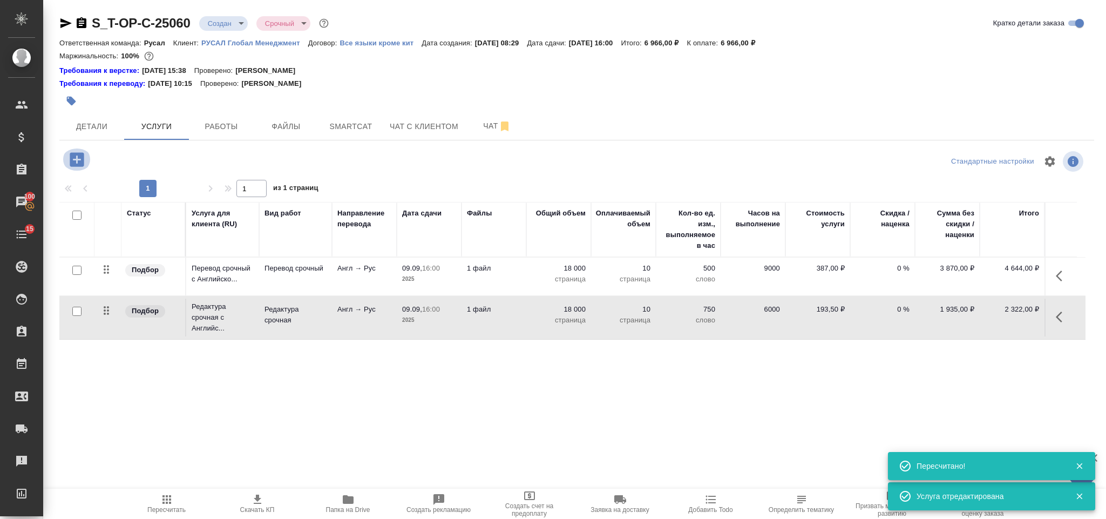
click at [75, 150] on button "button" at bounding box center [77, 160] width 30 height 22
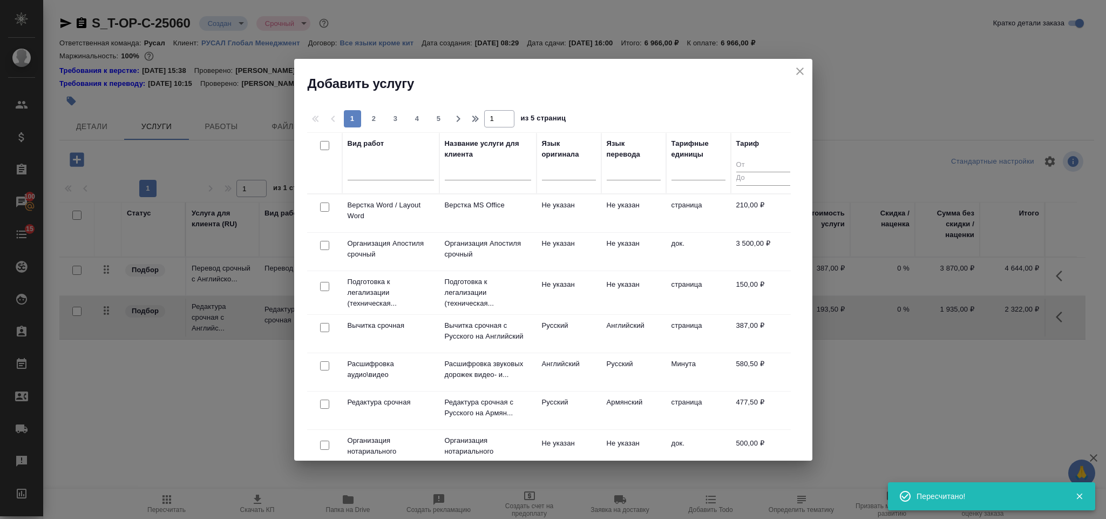
click at [326, 207] on input "checkbox" at bounding box center [324, 207] width 9 height 9
checkbox input "true"
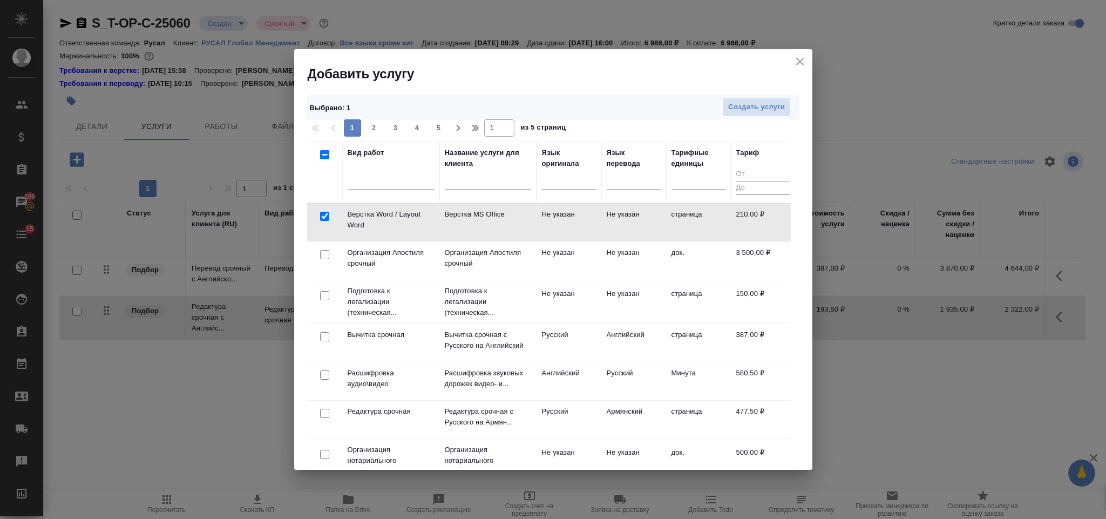
click at [804, 60] on icon "close" at bounding box center [800, 61] width 13 height 13
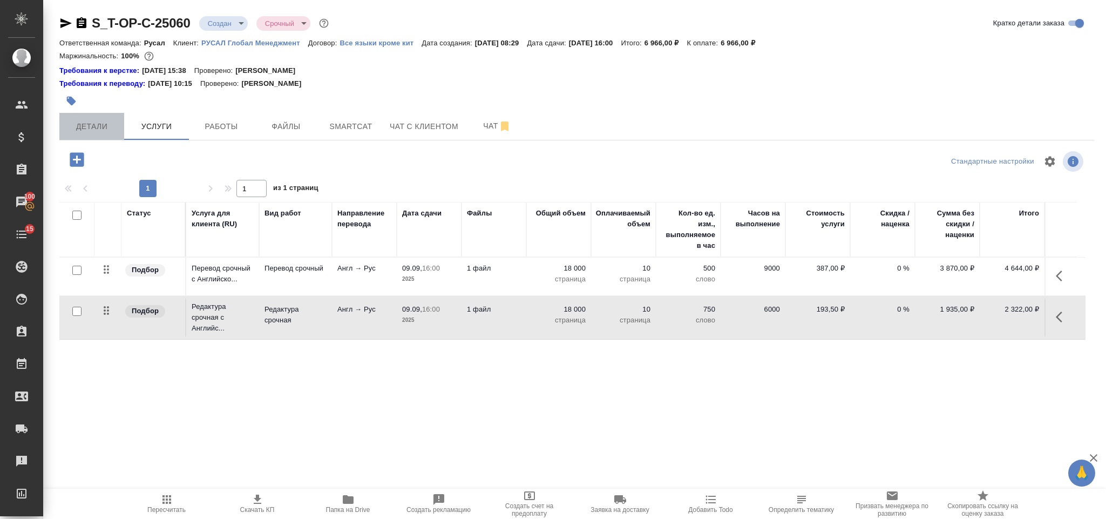
click at [78, 130] on span "Детали" at bounding box center [92, 127] width 52 height 14
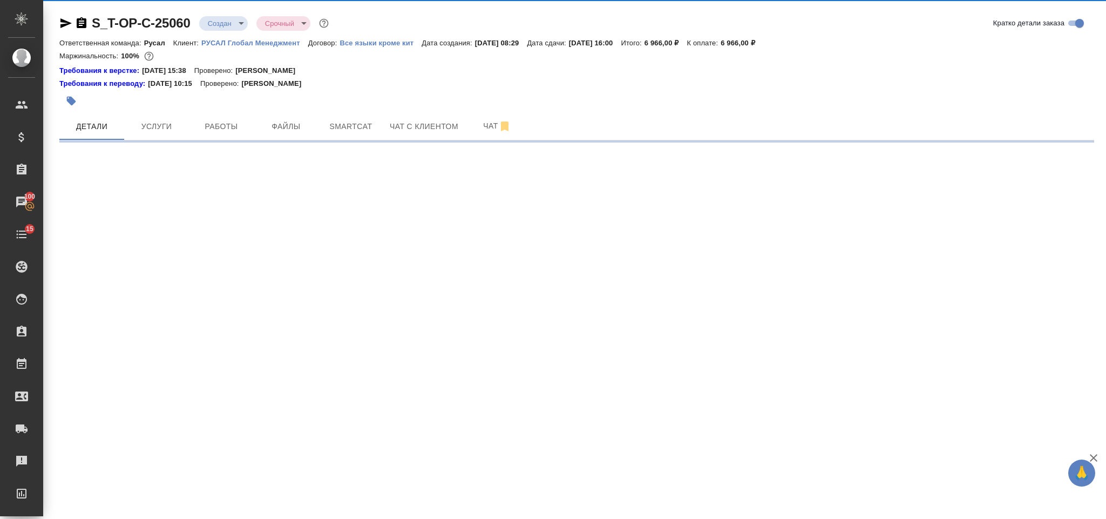
select select "RU"
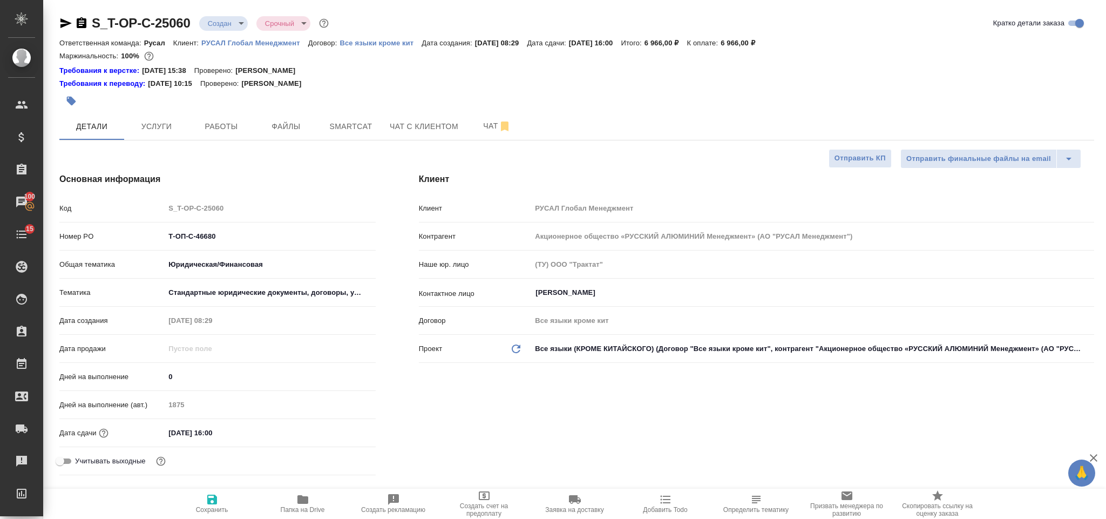
type textarea "x"
click at [80, 17] on icon "button" at bounding box center [81, 23] width 13 height 13
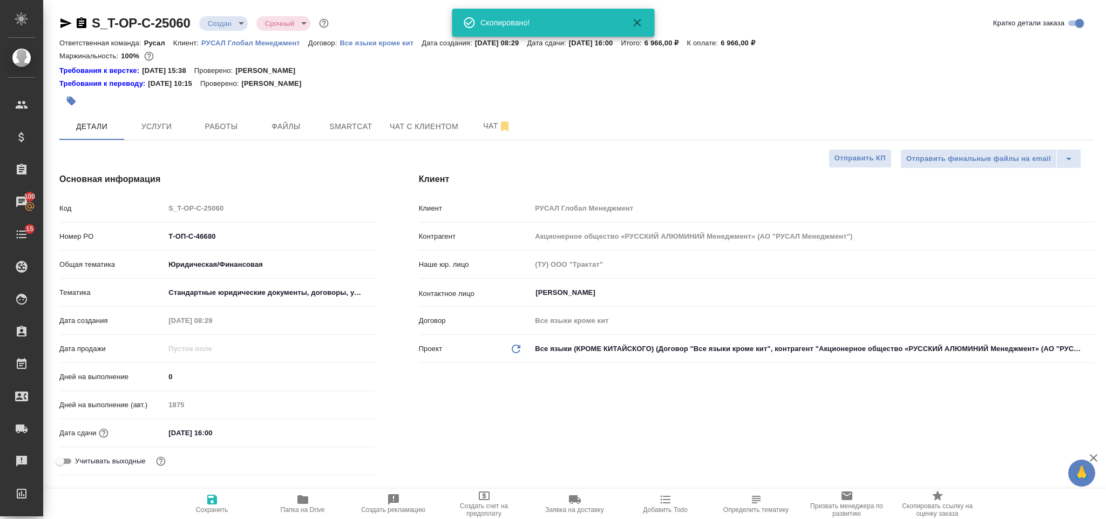
type textarea "x"
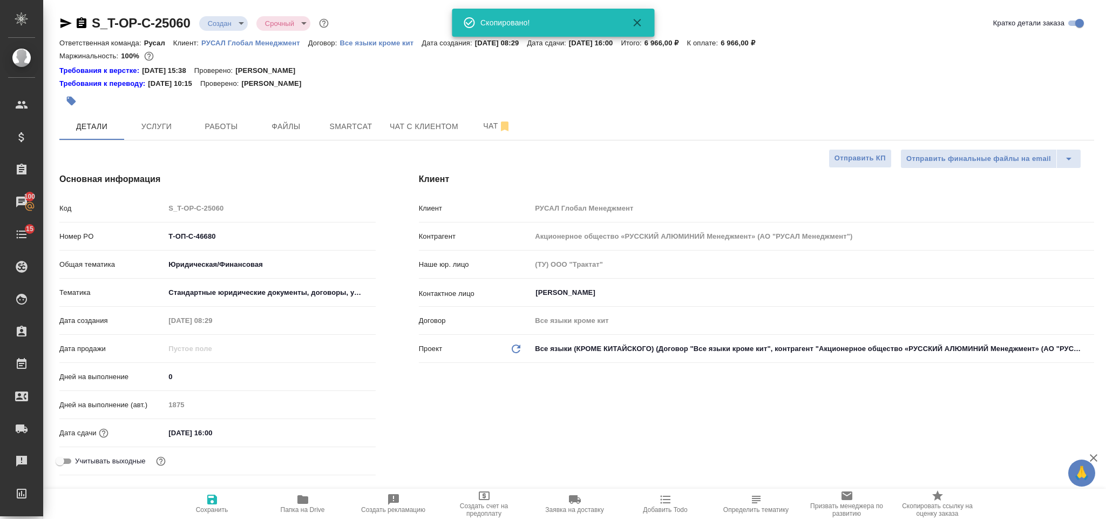
type textarea "x"
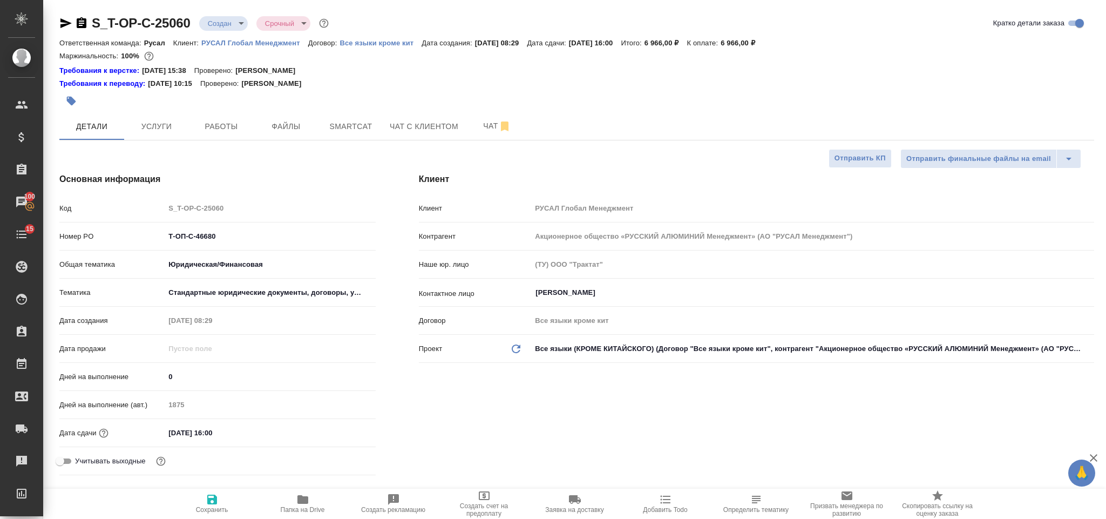
click at [62, 29] on icon "button" at bounding box center [65, 23] width 13 height 13
type textarea "x"
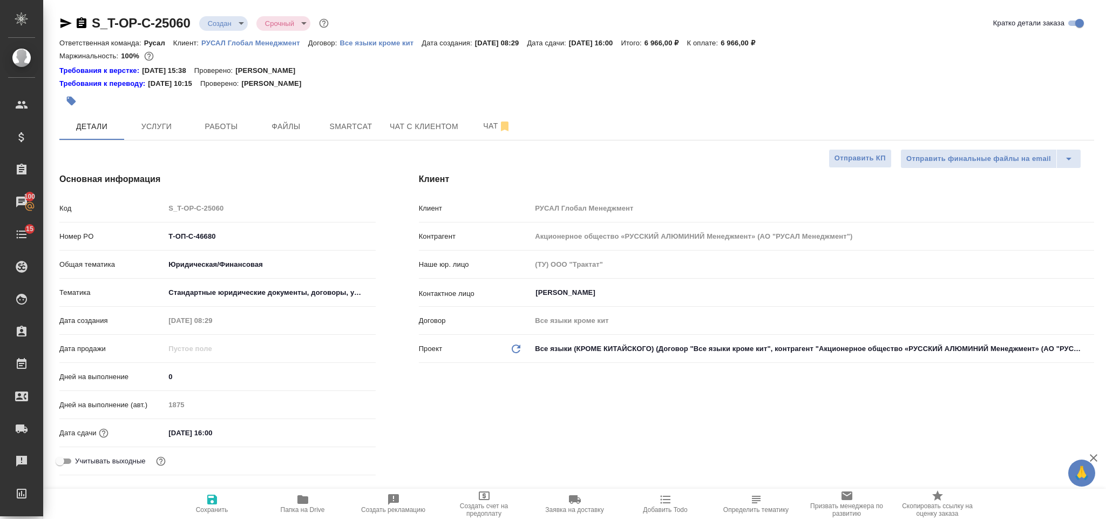
type textarea "x"
drag, startPoint x: 226, startPoint y: 235, endPoint x: 177, endPoint y: 237, distance: 48.6
click at [177, 238] on input "Т-ОП-С-46680" at bounding box center [270, 236] width 210 height 16
click at [214, 237] on input "Т-ОП-С-46680" at bounding box center [270, 236] width 210 height 16
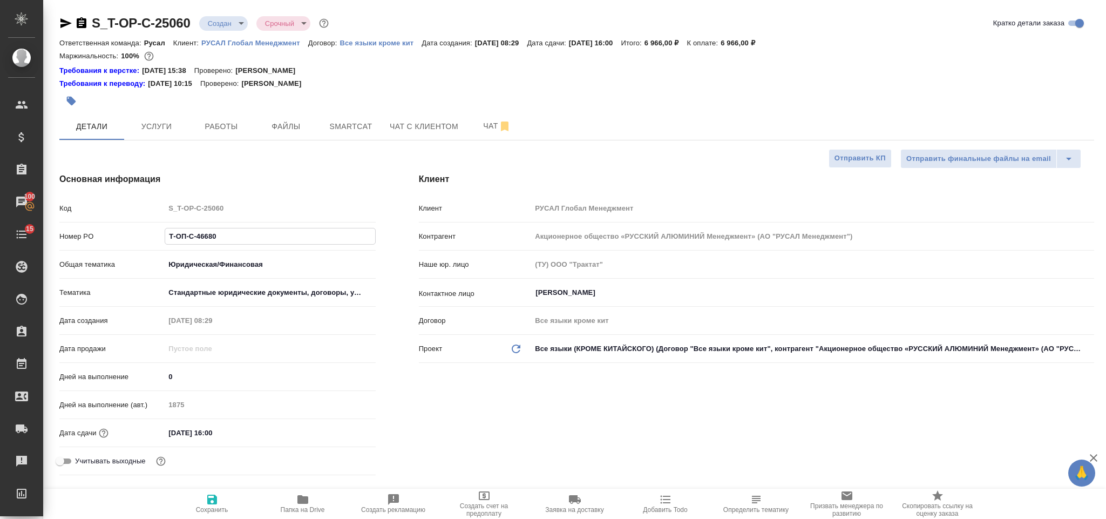
click at [230, 238] on input "Т-ОП-С-46680" at bounding box center [270, 236] width 210 height 16
drag, startPoint x: 231, startPoint y: 233, endPoint x: 162, endPoint y: 232, distance: 68.6
click at [162, 232] on div "Номер PO Т-ОП-С-46680" at bounding box center [217, 236] width 316 height 19
type textarea "x"
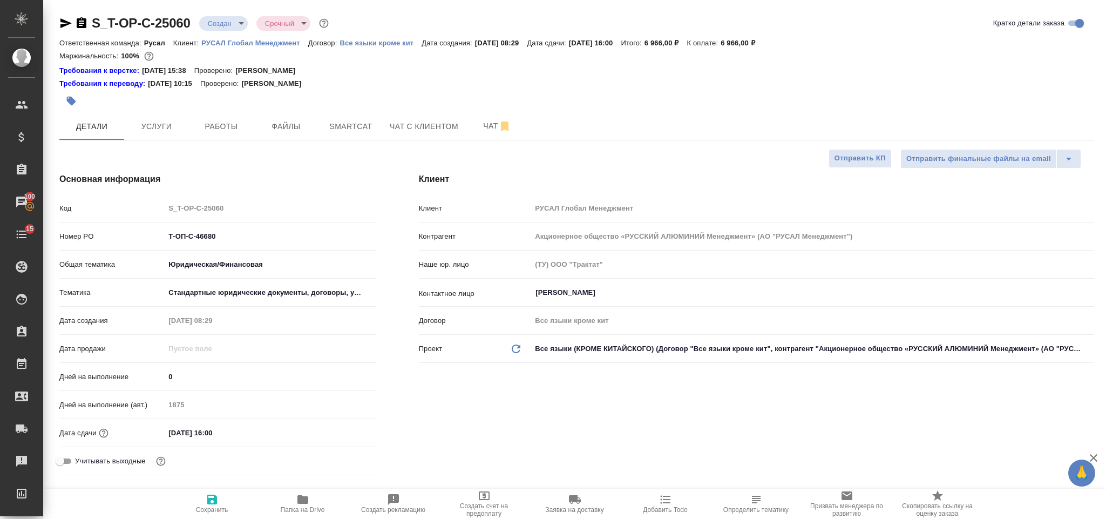
type textarea "x"
select select "RU"
click at [233, 431] on input "[DATE] 11:30" at bounding box center [212, 433] width 95 height 16
click at [342, 434] on icon "button" at bounding box center [344, 432] width 13 height 13
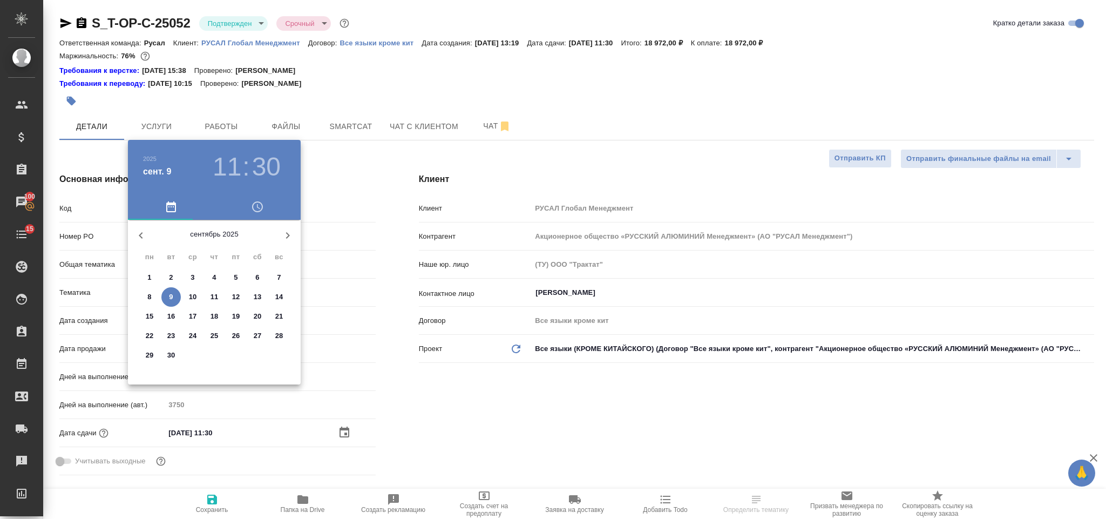
click at [194, 299] on p "10" at bounding box center [193, 297] width 8 height 11
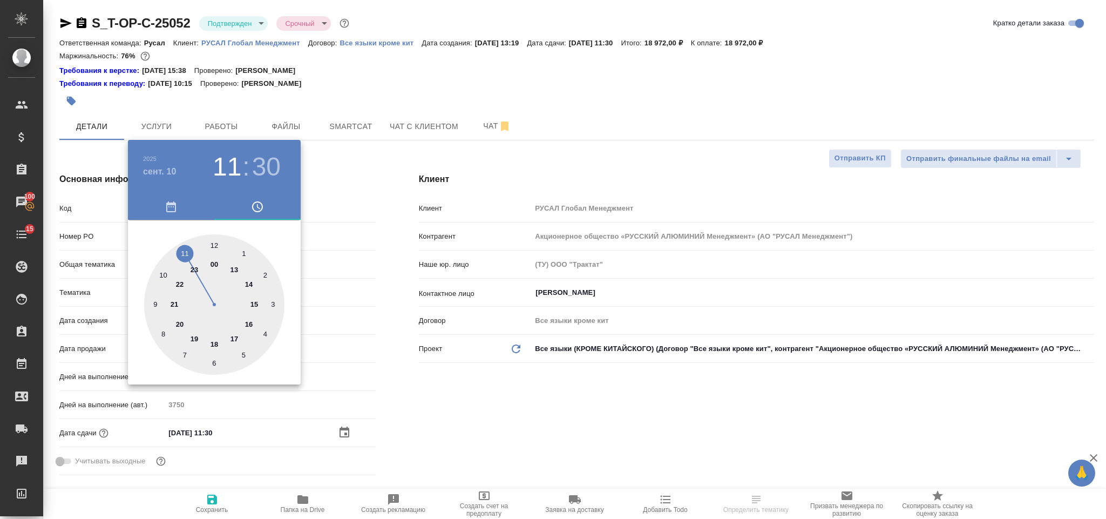
type input "[DATE] 11:30"
drag, startPoint x: 441, startPoint y: 386, endPoint x: 430, endPoint y: 389, distance: 11.1
click at [441, 387] on div at bounding box center [553, 259] width 1106 height 519
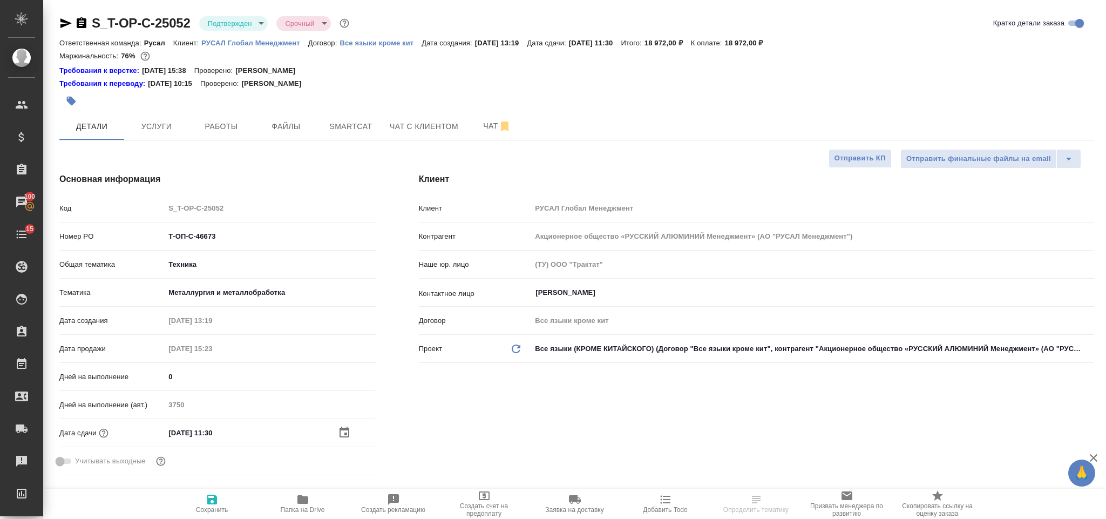
click at [215, 489] on button "Сохранить" at bounding box center [212, 504] width 91 height 30
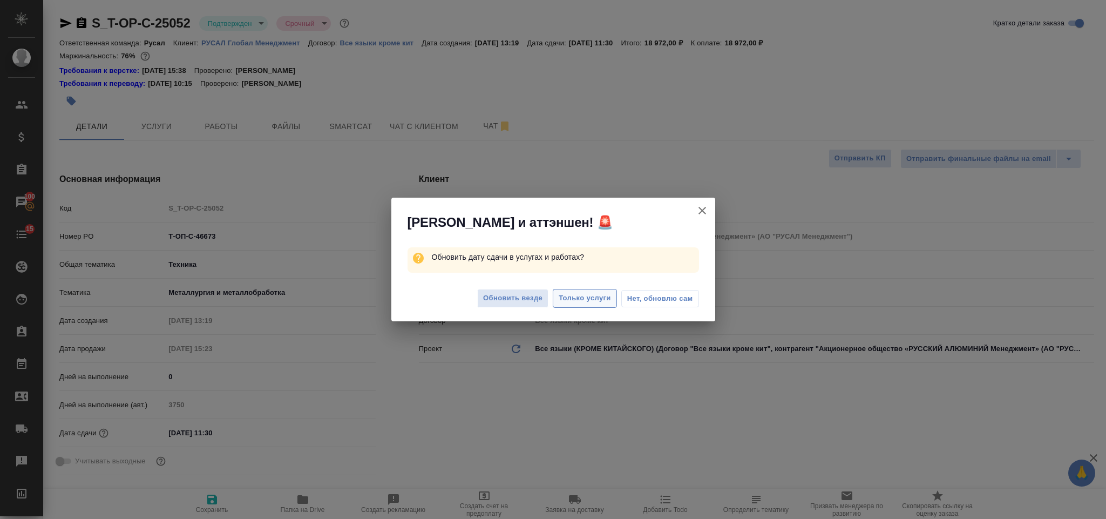
click at [588, 297] on span "Только услуги" at bounding box center [585, 298] width 52 height 12
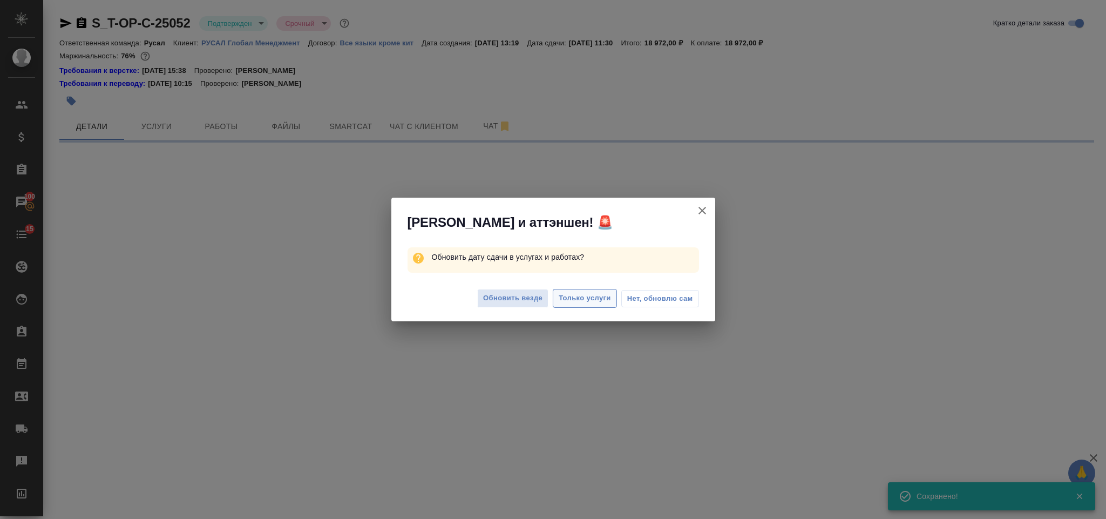
select select "RU"
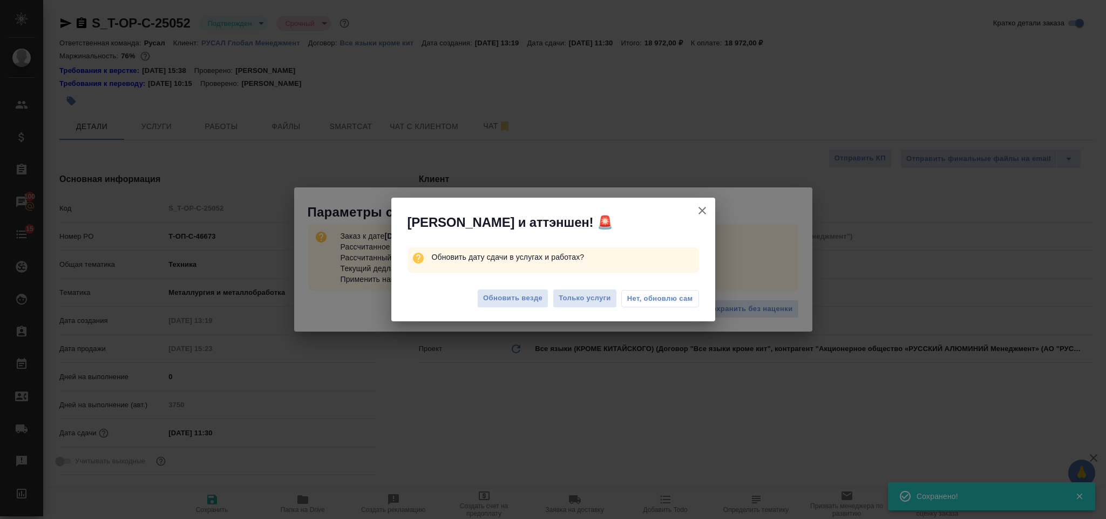
type textarea "x"
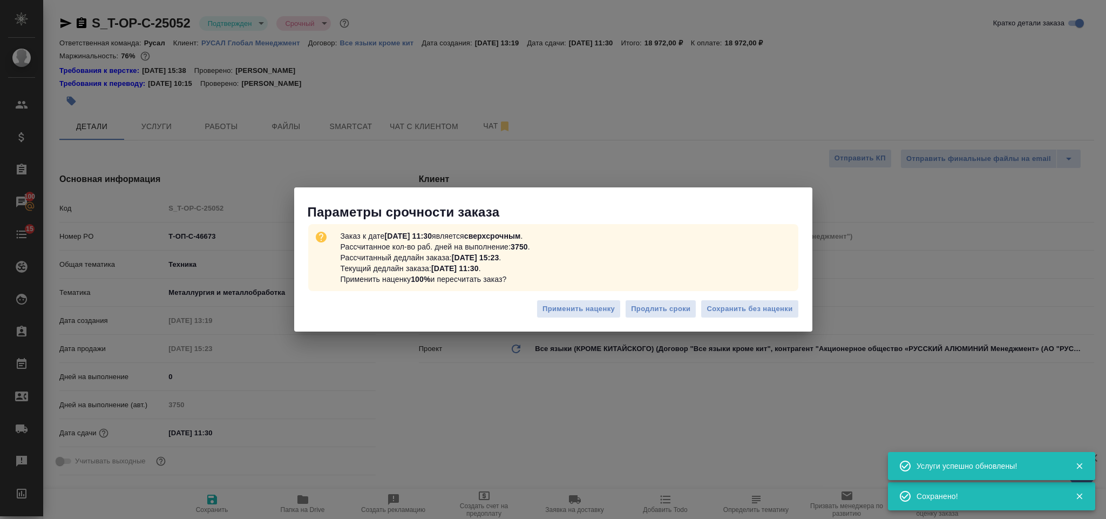
click at [701, 315] on button "Сохранить без наценки" at bounding box center [750, 309] width 98 height 19
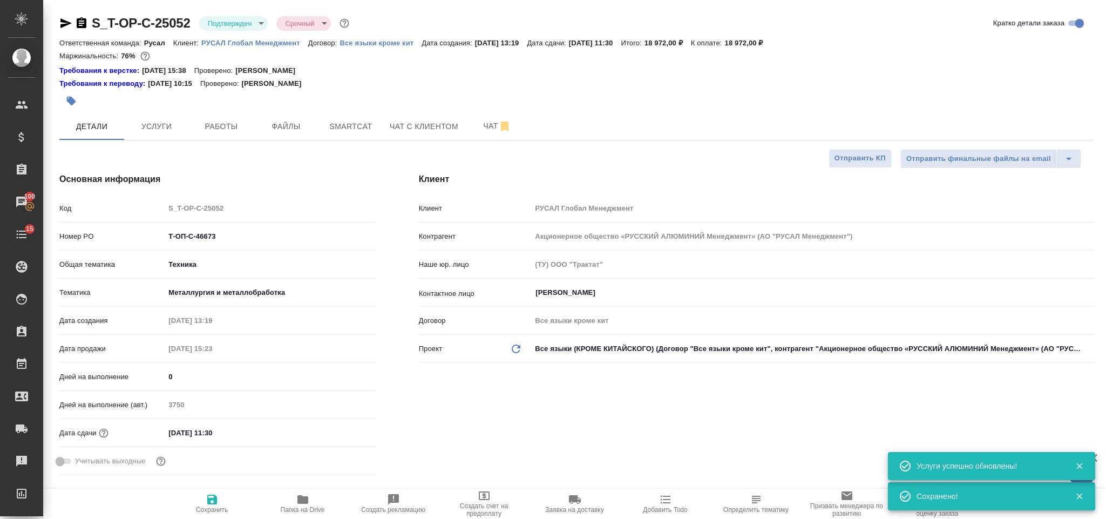
type textarea "x"
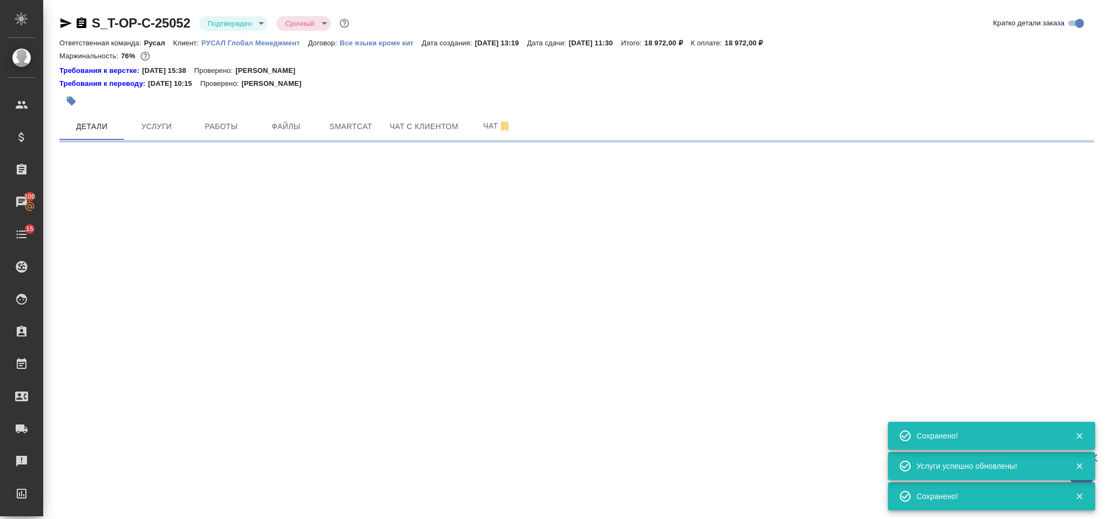
select select "RU"
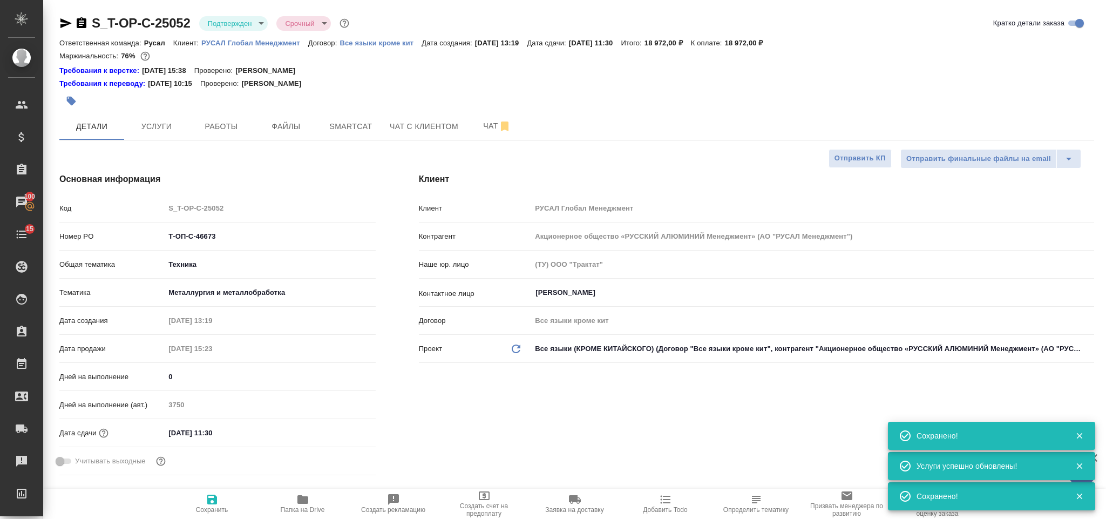
type textarea "x"
